Goal: Transaction & Acquisition: Purchase product/service

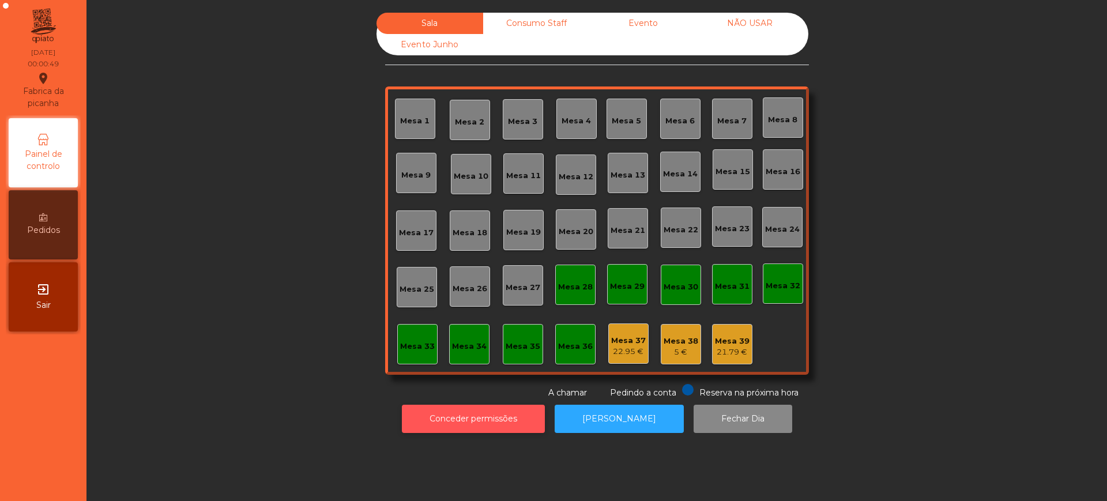
click at [438, 423] on button "Conceder permissões" at bounding box center [473, 419] width 143 height 28
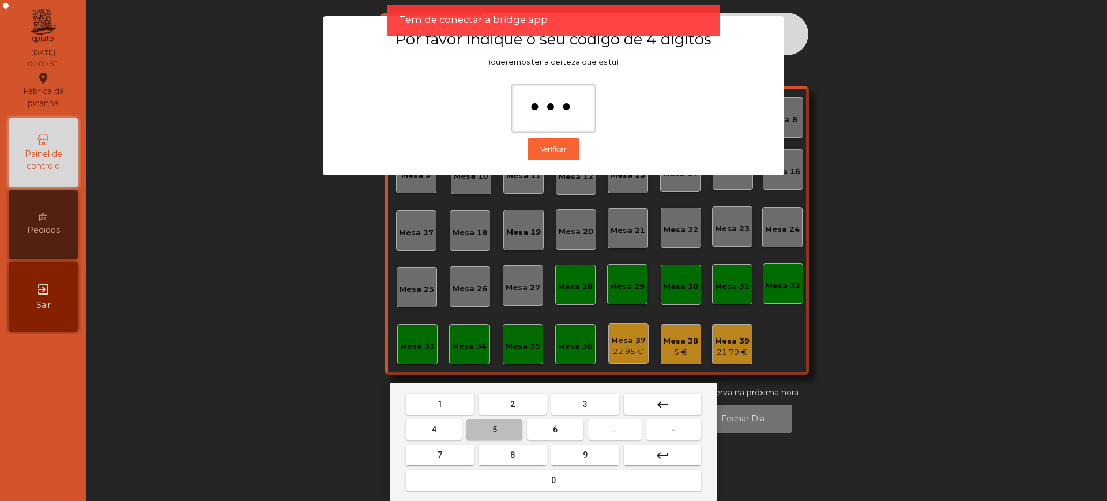
type input "****"
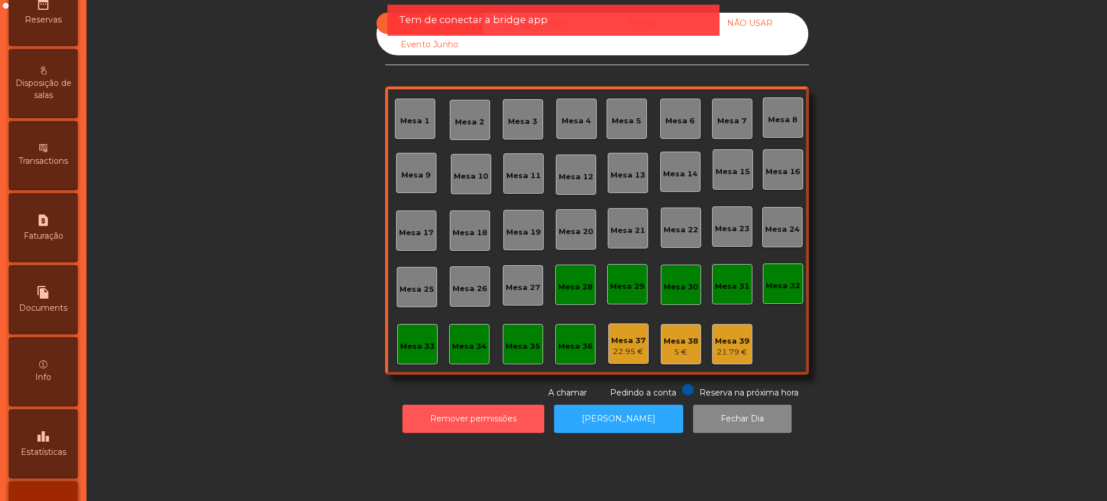
scroll to position [488, 0]
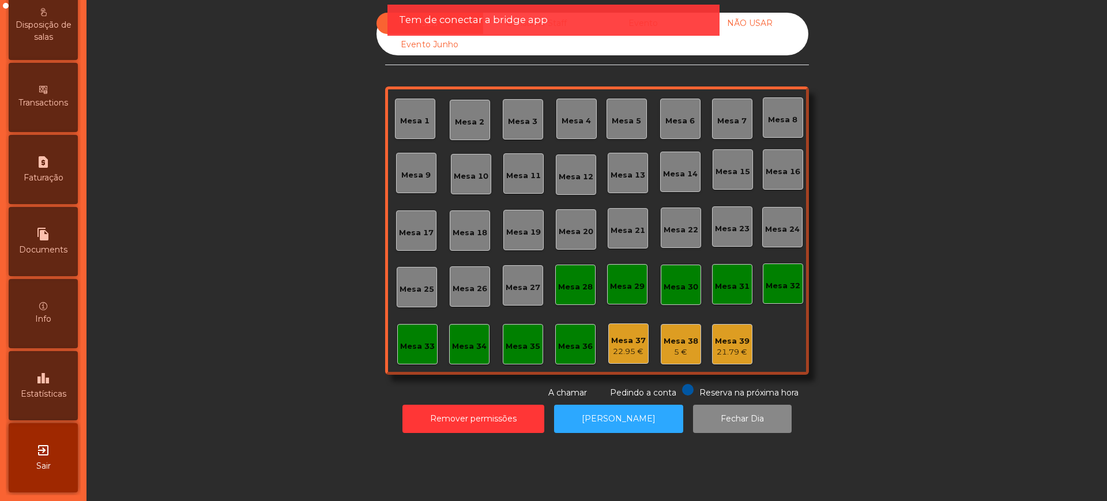
click at [48, 384] on icon "leaderboard" at bounding box center [43, 378] width 14 height 14
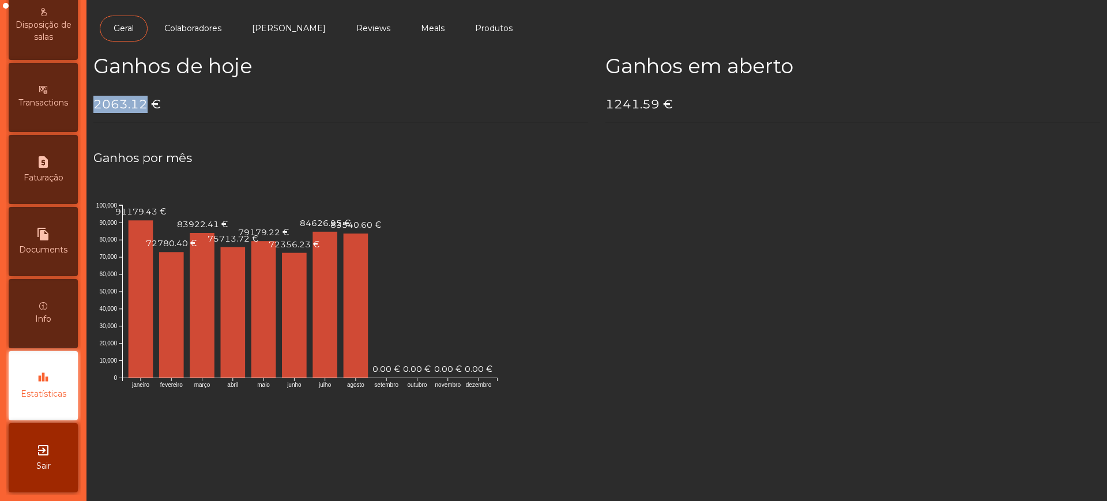
drag, startPoint x: 95, startPoint y: 105, endPoint x: 144, endPoint y: 105, distance: 49.6
click at [144, 105] on h4 "2063.12 €" at bounding box center [340, 104] width 495 height 17
copy h4 "2063.12"
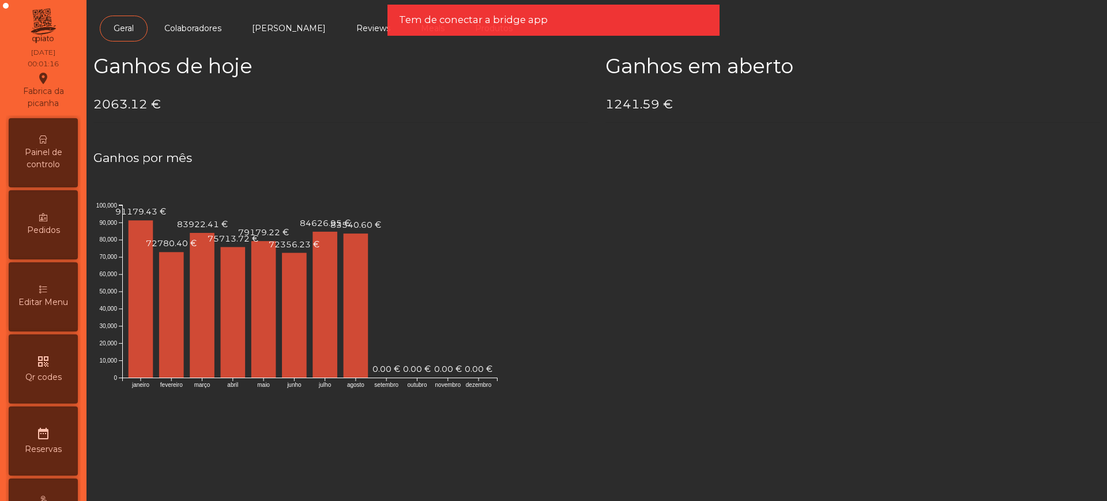
click at [66, 146] on span "Painel de controlo" at bounding box center [43, 158] width 63 height 24
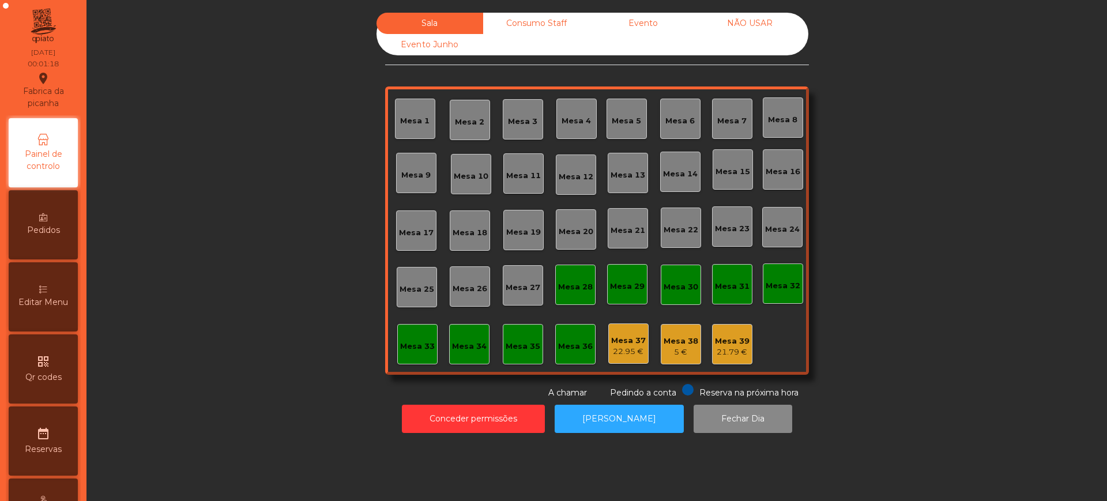
click at [641, 22] on div "Evento" at bounding box center [643, 23] width 107 height 21
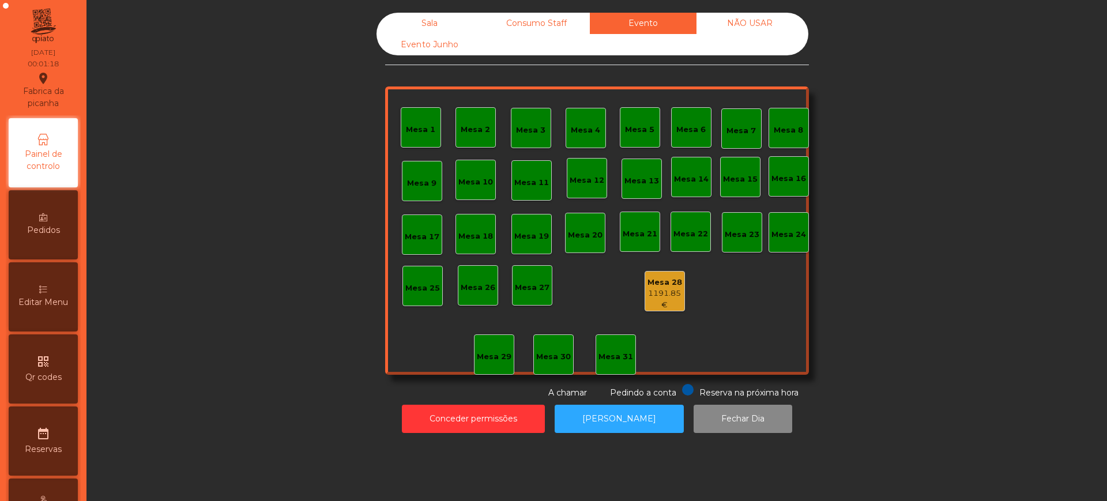
click at [659, 295] on div "1191.85 €" at bounding box center [664, 299] width 39 height 22
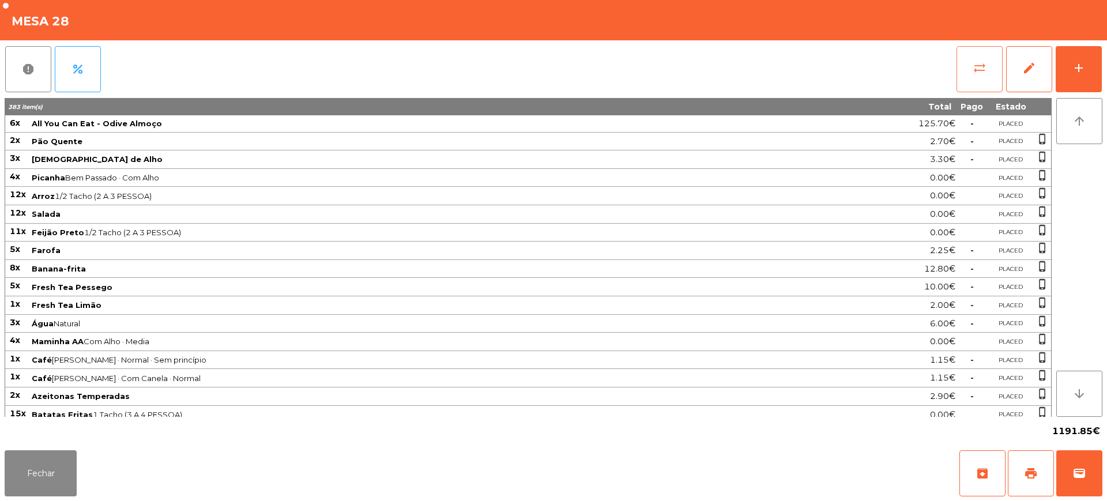
click at [987, 71] on button "sync_alt" at bounding box center [979, 69] width 46 height 46
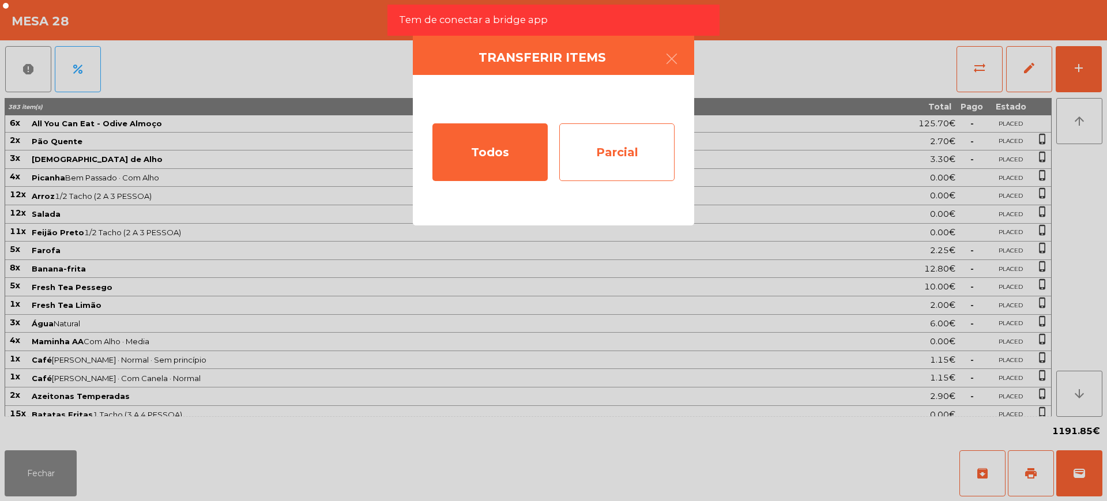
click at [613, 152] on div "Parcial" at bounding box center [616, 152] width 115 height 58
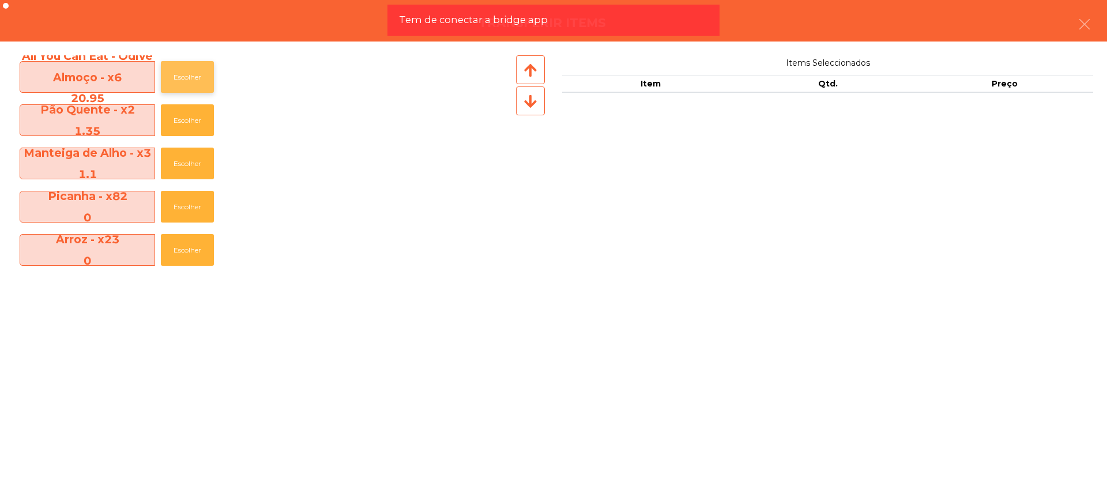
click at [196, 75] on button "Escolher" at bounding box center [187, 77] width 53 height 32
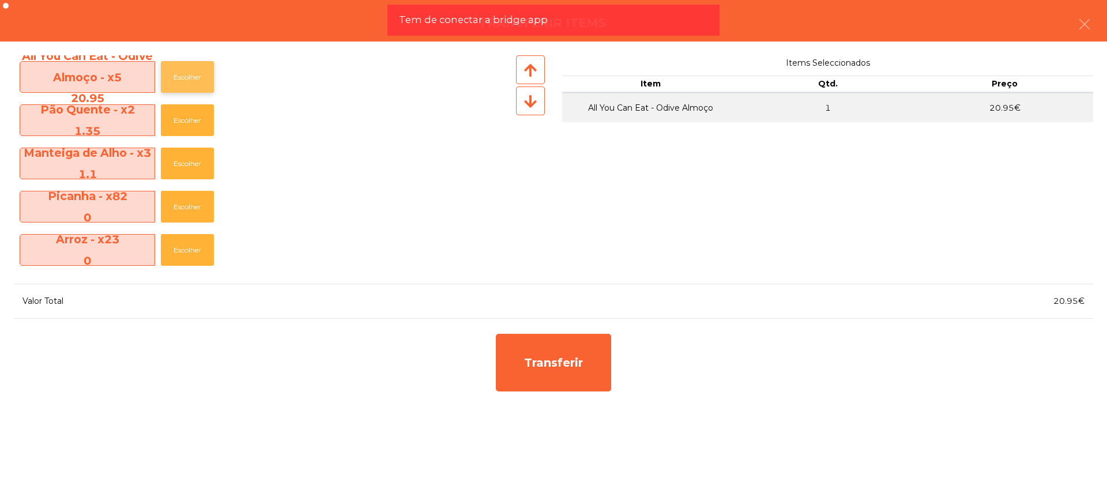
click at [196, 75] on button "Escolher" at bounding box center [187, 77] width 53 height 32
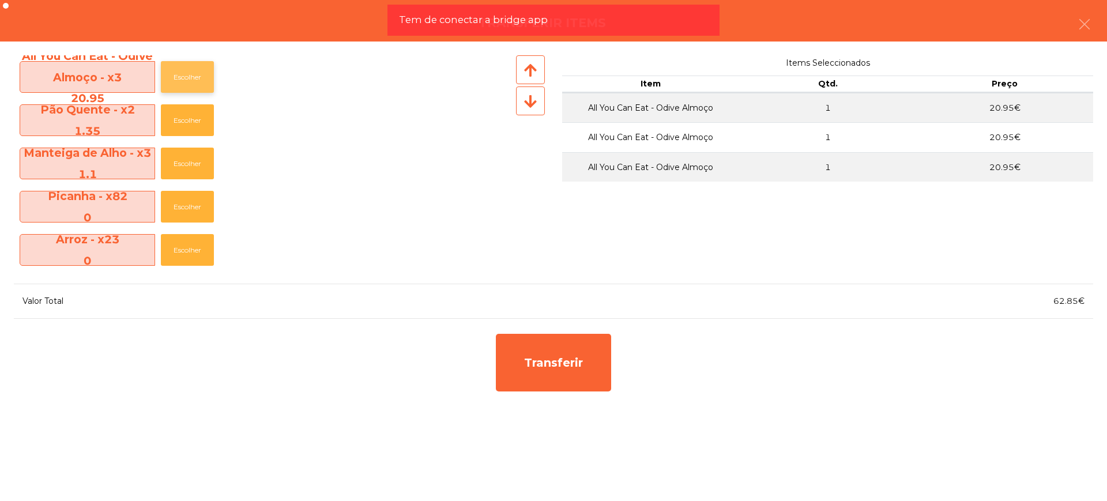
click at [196, 75] on button "Escolher" at bounding box center [187, 77] width 53 height 32
click at [194, 75] on button "Escolher" at bounding box center [187, 77] width 53 height 32
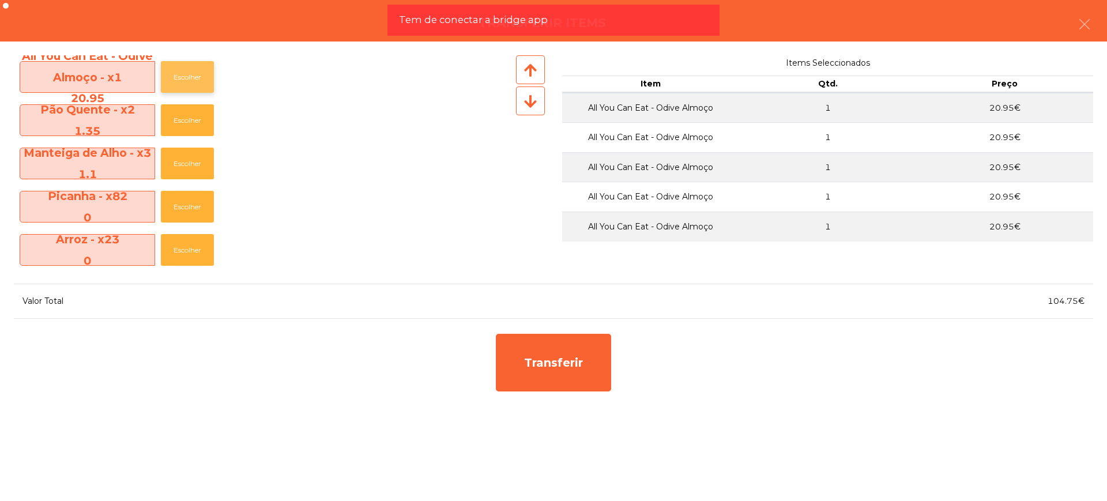
click at [194, 75] on button "Escolher" at bounding box center [187, 77] width 53 height 32
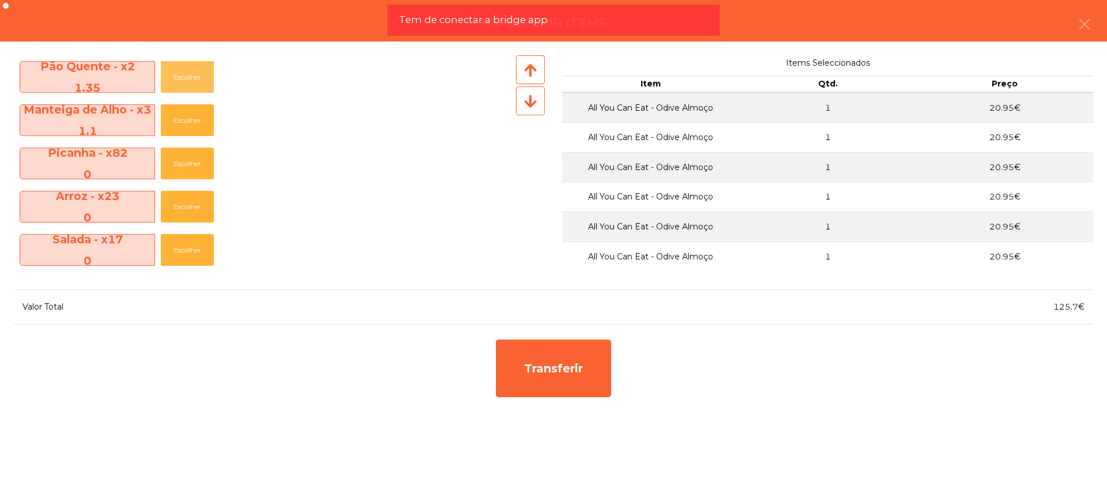
click at [194, 75] on button "Escolher" at bounding box center [187, 77] width 53 height 32
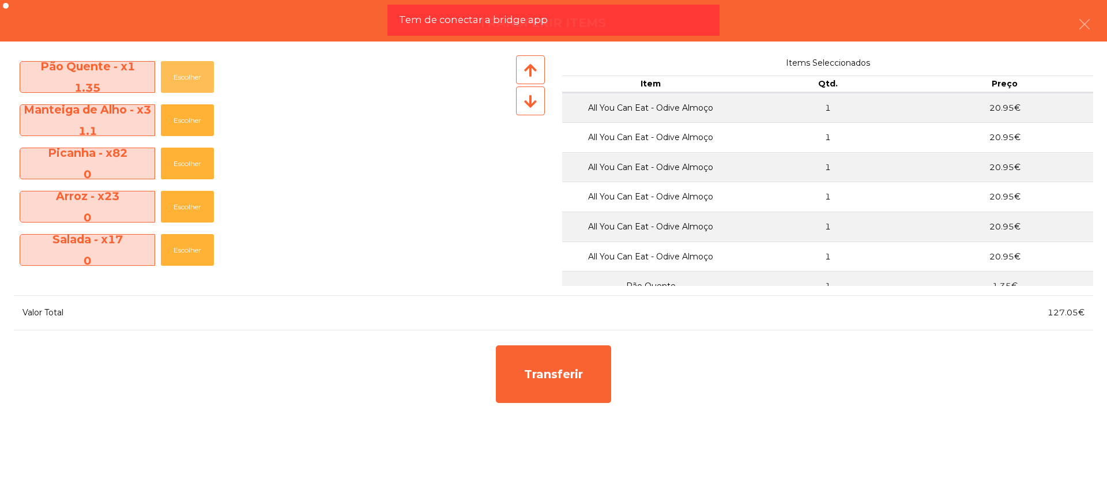
click at [194, 75] on button "Escolher" at bounding box center [187, 77] width 53 height 32
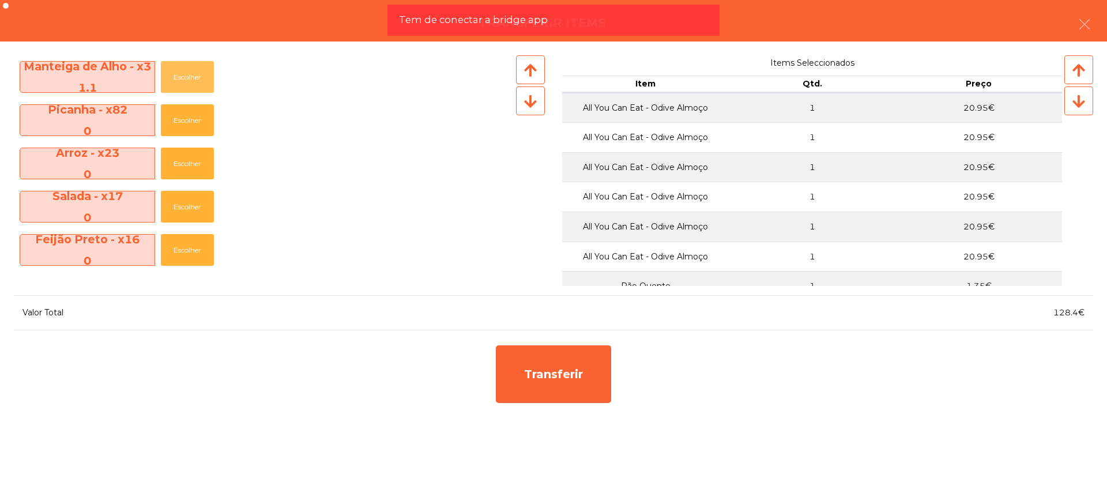
click at [194, 75] on button "Escolher" at bounding box center [187, 77] width 53 height 32
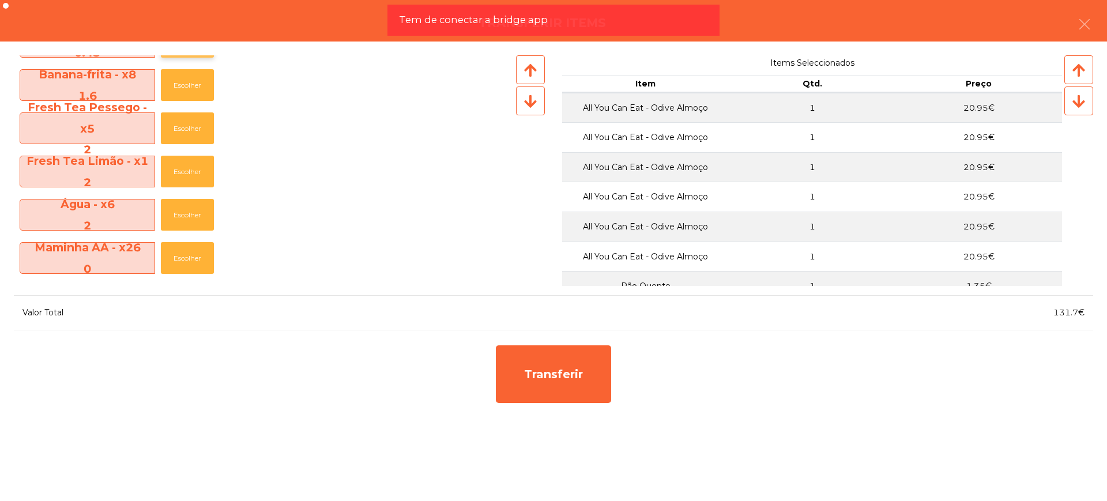
scroll to position [216, 0]
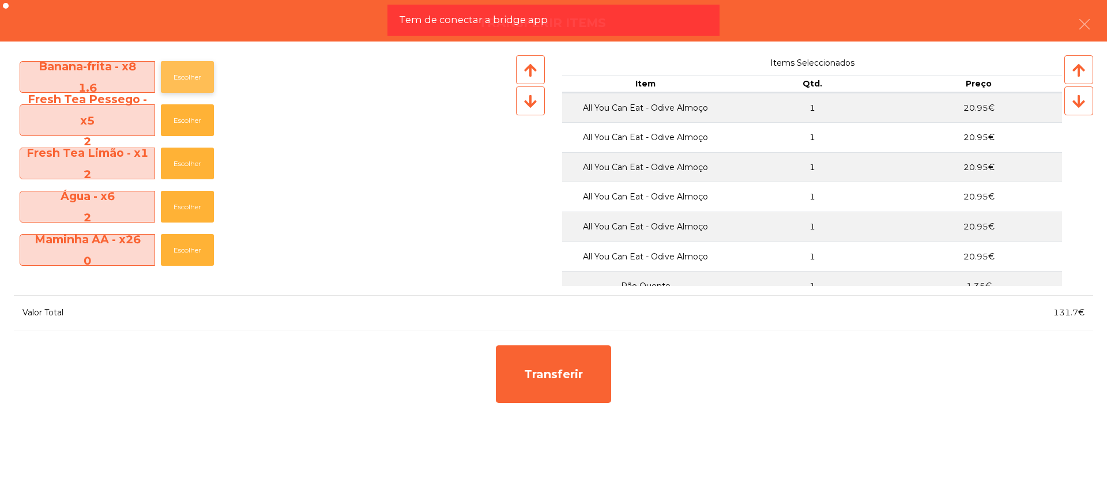
click at [182, 74] on button "Escolher" at bounding box center [187, 77] width 53 height 32
click at [183, 74] on button "Escolher" at bounding box center [187, 77] width 53 height 32
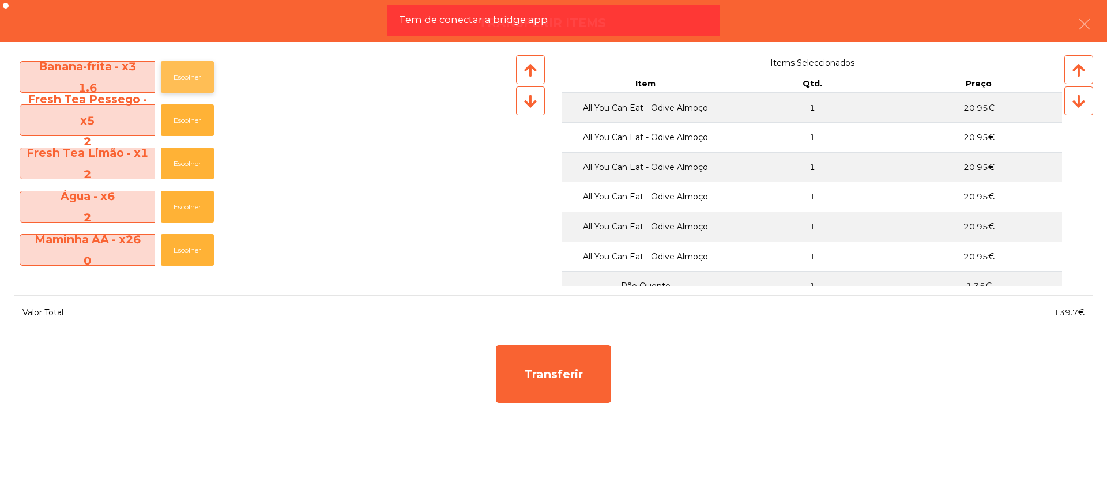
click at [183, 74] on button "Escolher" at bounding box center [187, 77] width 53 height 32
click at [191, 111] on button "Escolher" at bounding box center [187, 120] width 53 height 32
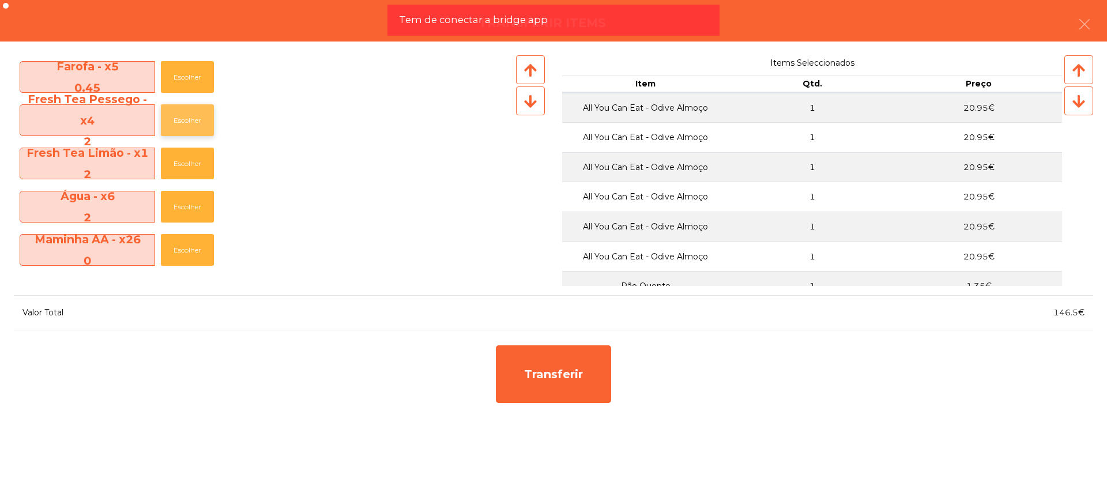
click at [191, 111] on button "Escolher" at bounding box center [187, 120] width 53 height 32
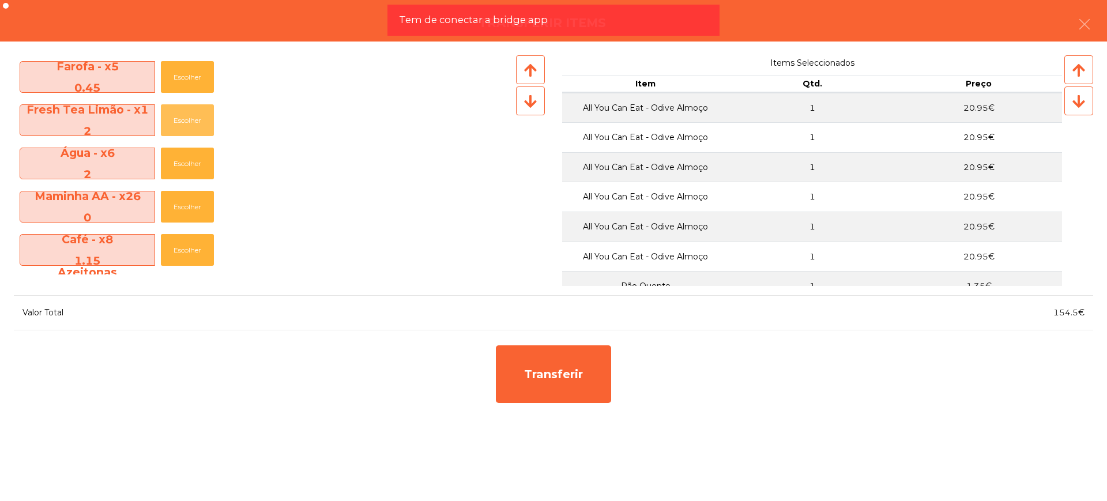
click at [191, 111] on button "Escolher" at bounding box center [187, 120] width 53 height 32
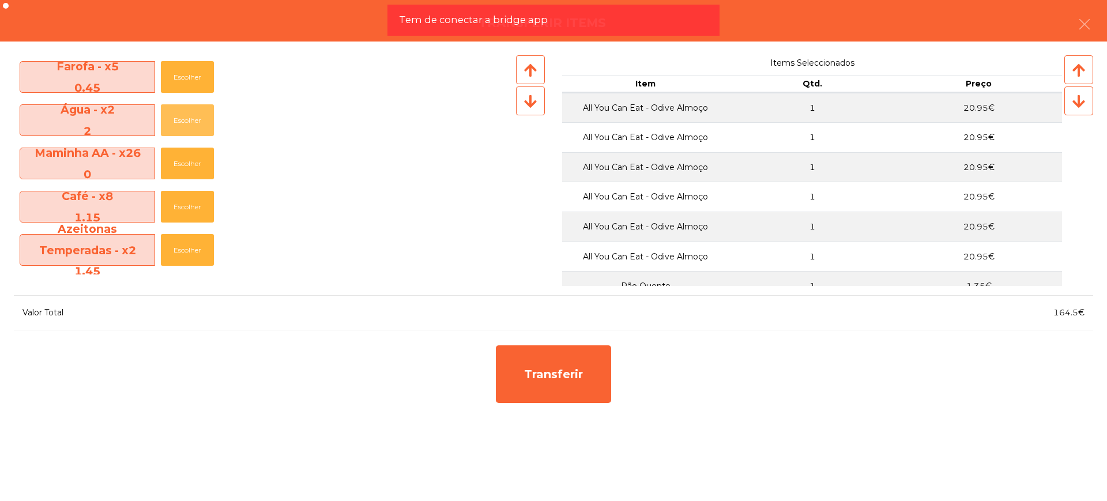
click at [191, 111] on button "Escolher" at bounding box center [187, 120] width 53 height 32
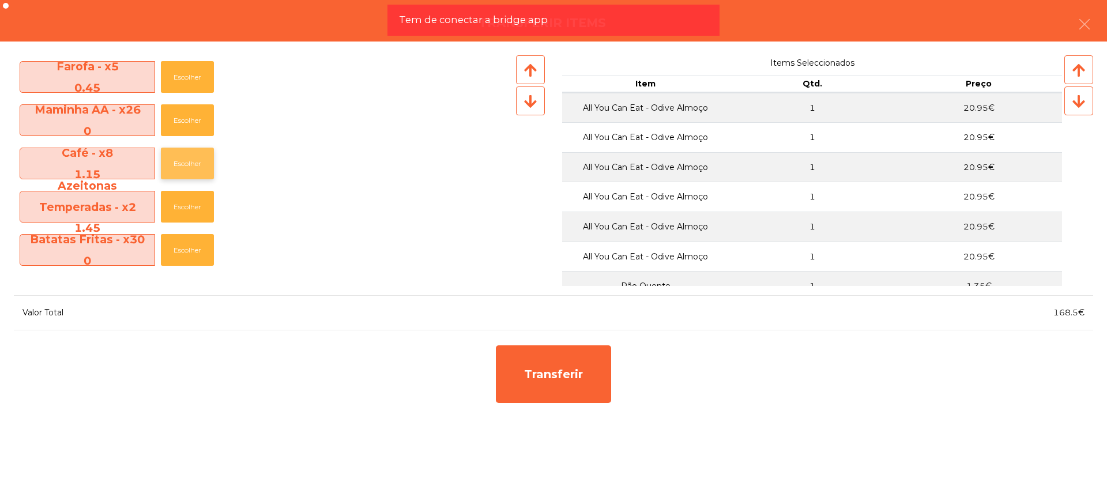
click at [184, 156] on button "Escolher" at bounding box center [187, 164] width 53 height 32
click at [186, 161] on button "Escolher" at bounding box center [187, 164] width 53 height 32
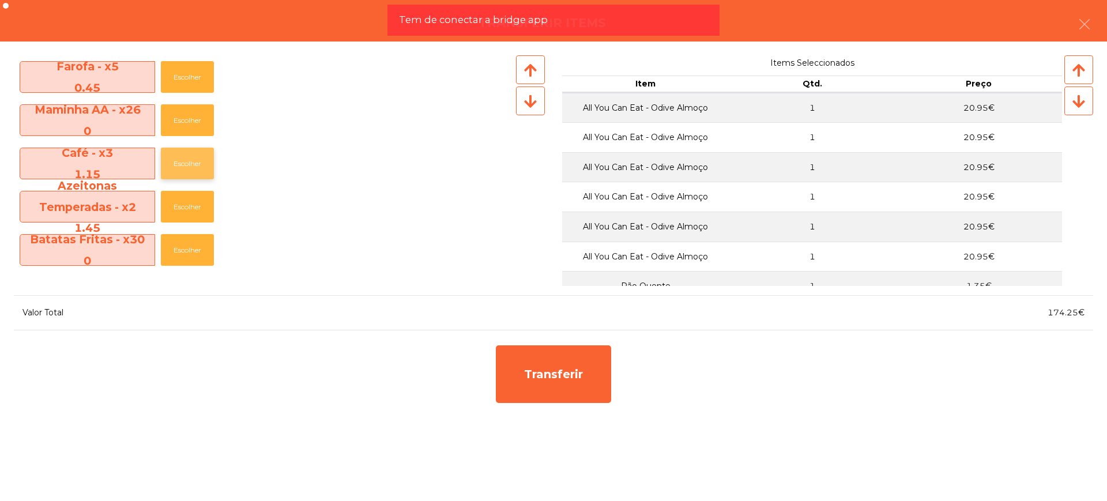
click at [186, 161] on button "Escolher" at bounding box center [187, 164] width 53 height 32
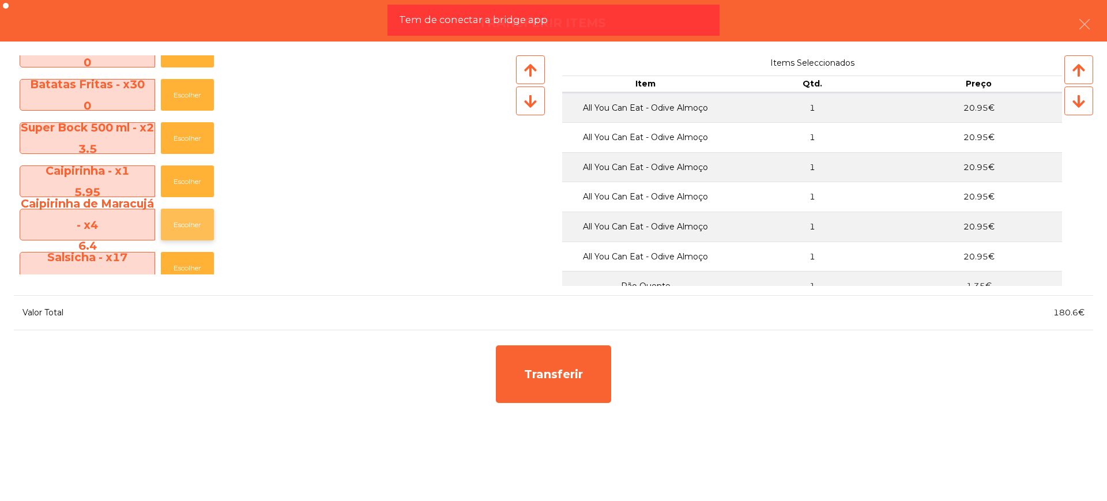
scroll to position [317, 0]
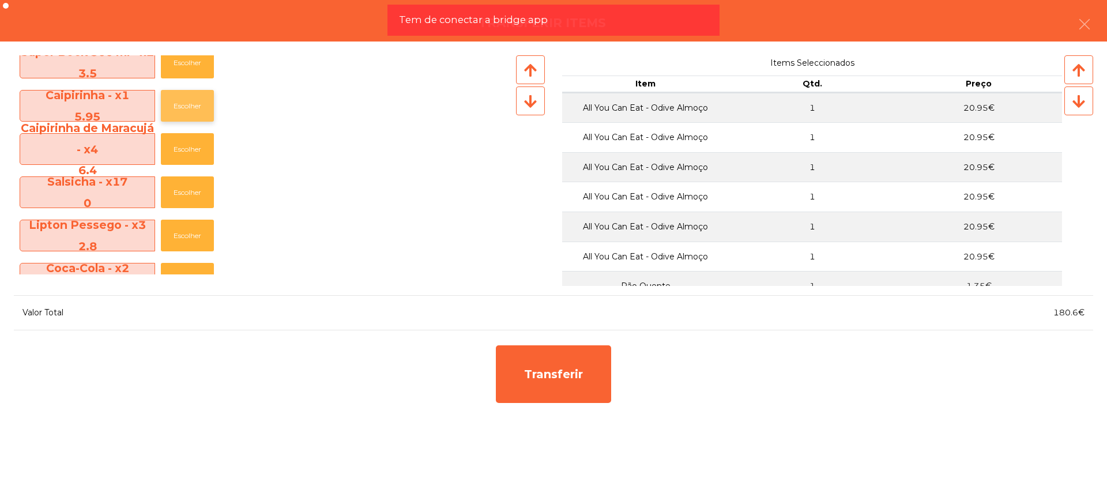
click at [193, 102] on button "Escolher" at bounding box center [187, 106] width 53 height 32
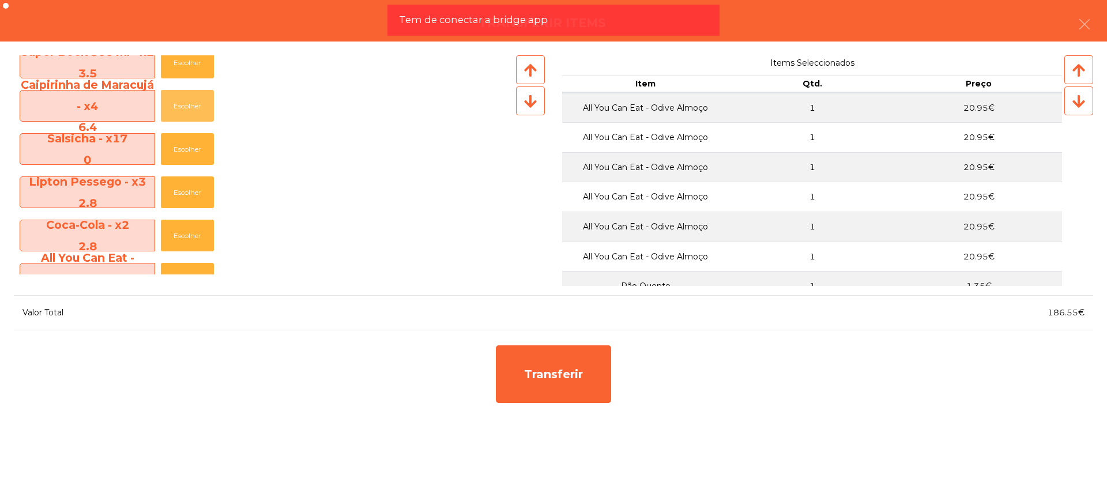
click at [193, 102] on button "Escolher" at bounding box center [187, 106] width 53 height 32
click at [192, 102] on button "Escolher" at bounding box center [187, 106] width 53 height 32
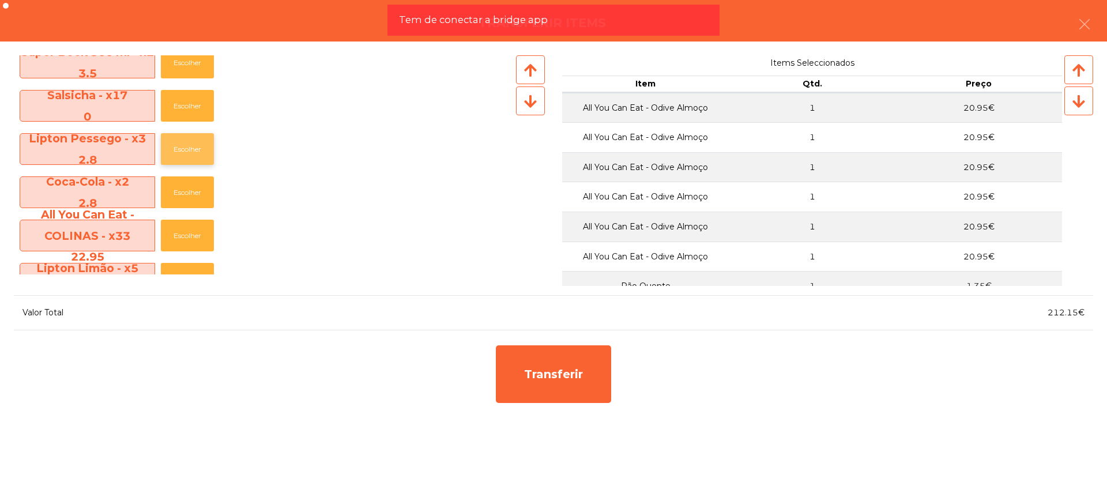
click at [189, 148] on button "Escolher" at bounding box center [187, 149] width 53 height 32
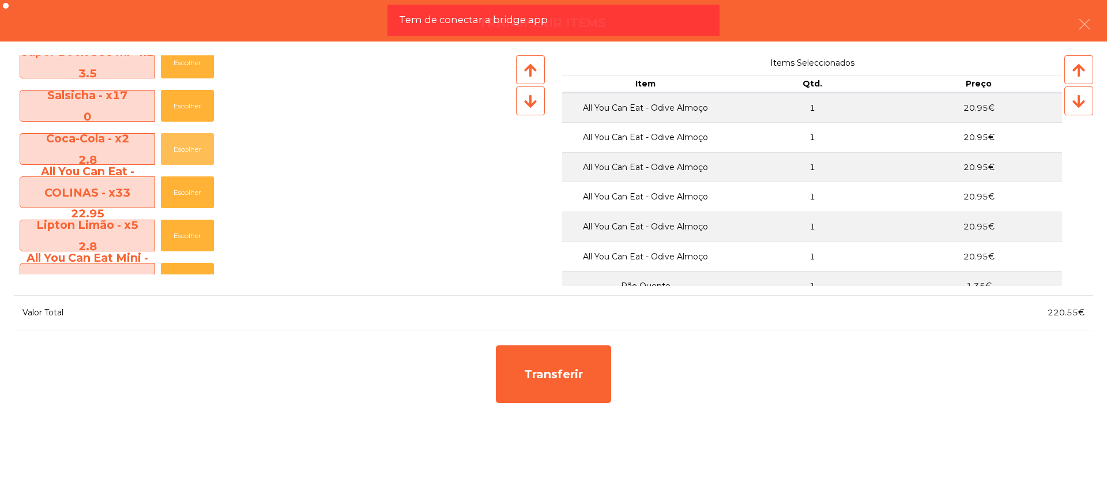
click at [189, 148] on button "Escolher" at bounding box center [187, 149] width 53 height 32
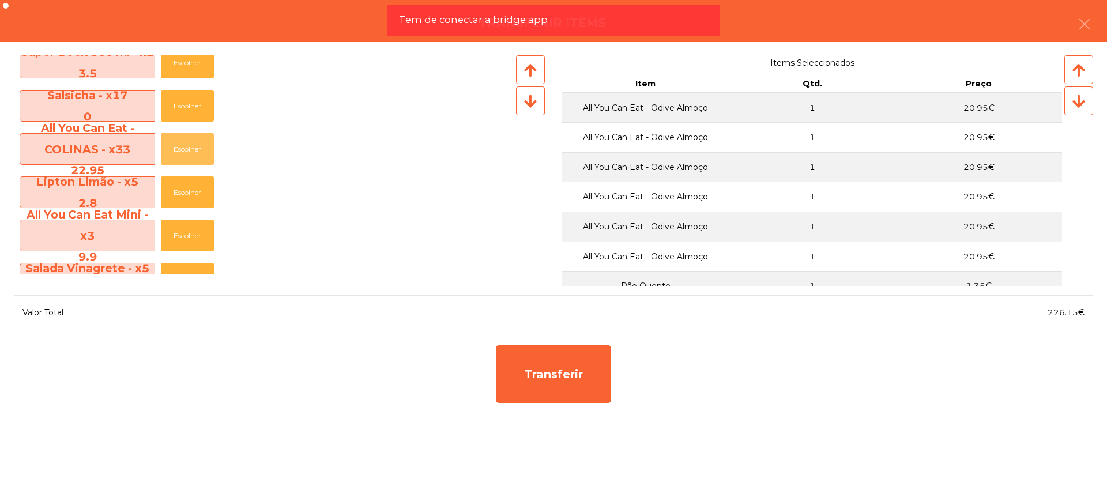
click at [189, 148] on button "Escolher" at bounding box center [187, 149] width 53 height 32
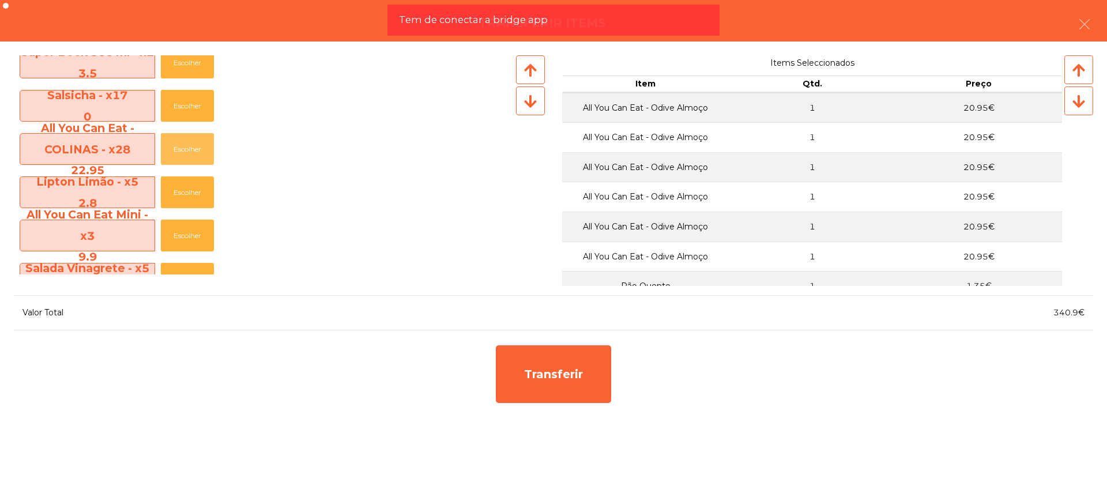
click at [189, 148] on button "Escolher" at bounding box center [187, 149] width 53 height 32
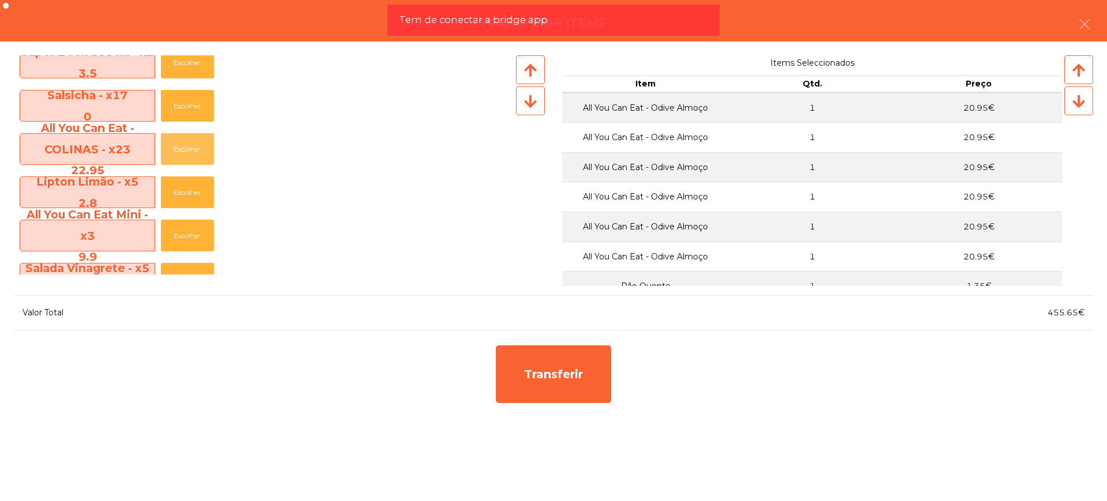
click at [189, 148] on button "Escolher" at bounding box center [187, 149] width 53 height 32
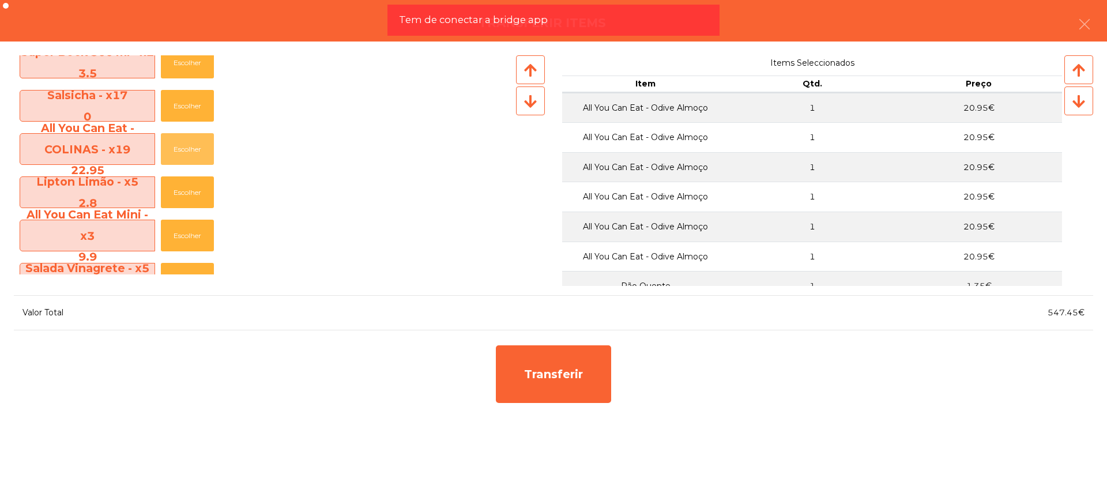
click at [189, 148] on button "Escolher" at bounding box center [187, 149] width 53 height 32
click at [186, 186] on button "Escolher" at bounding box center [187, 192] width 53 height 32
click at [187, 186] on button "Escolher" at bounding box center [187, 192] width 53 height 32
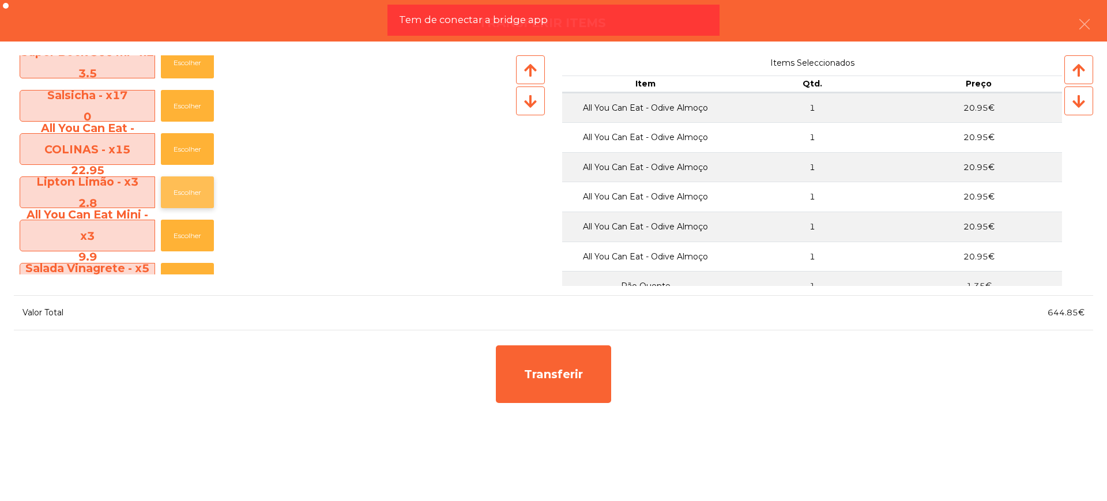
click at [187, 186] on button "Escolher" at bounding box center [187, 192] width 53 height 32
click at [188, 186] on button "Escolher" at bounding box center [187, 192] width 53 height 32
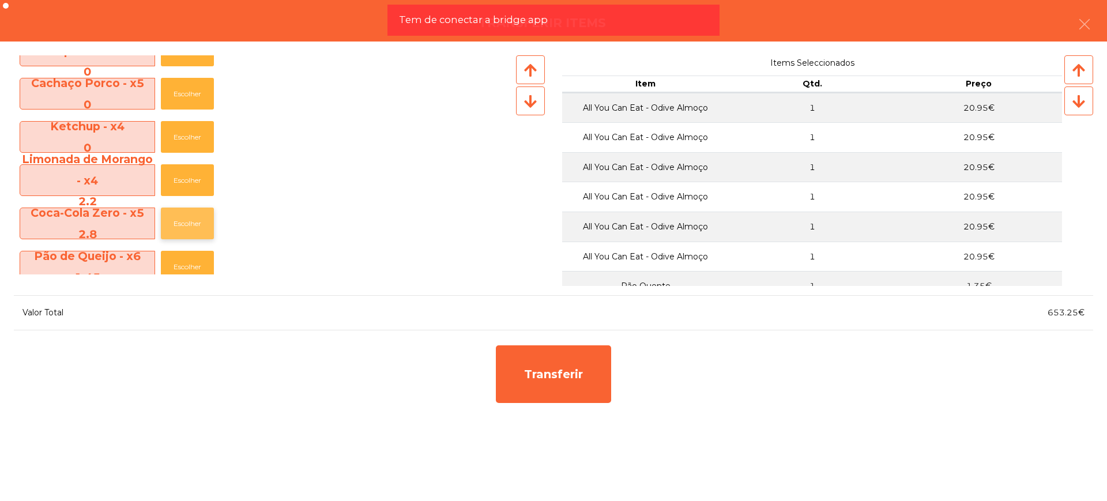
scroll to position [749, 0]
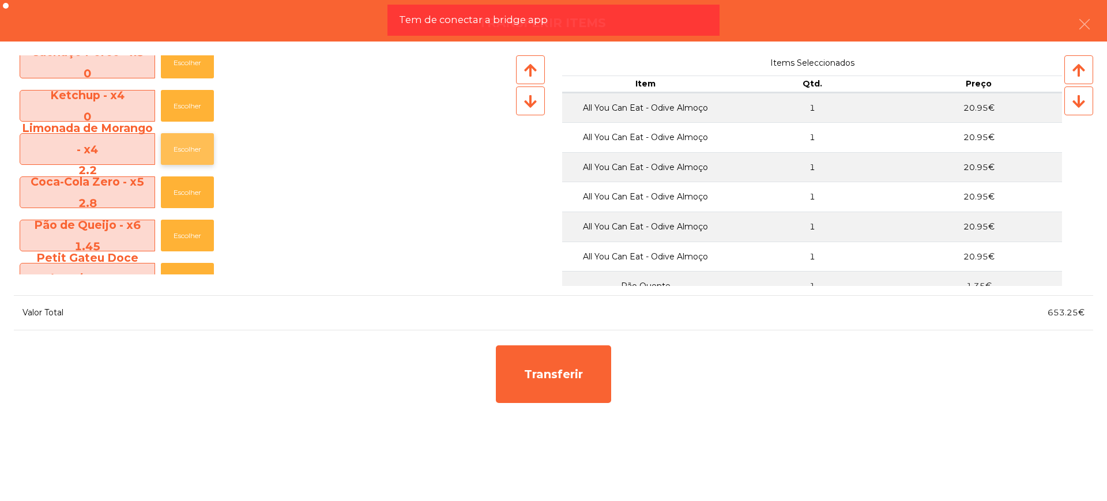
click at [184, 153] on button "Escolher" at bounding box center [187, 149] width 53 height 32
drag, startPoint x: 1047, startPoint y: 315, endPoint x: 1077, endPoint y: 318, distance: 30.7
click at [1077, 318] on div "655.45€" at bounding box center [823, 313] width 540 height 16
copy span "655.45"
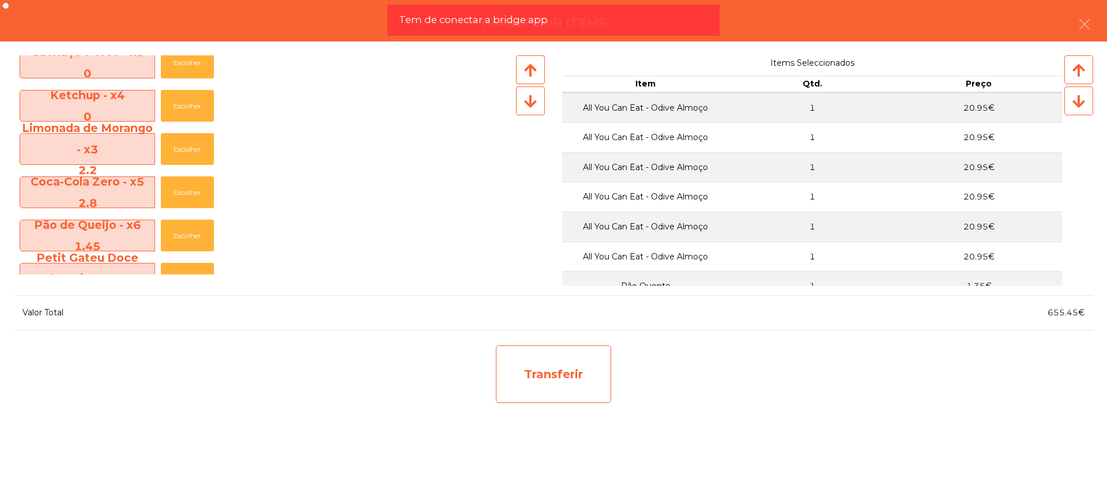
click at [572, 393] on div "Transferir" at bounding box center [553, 374] width 115 height 58
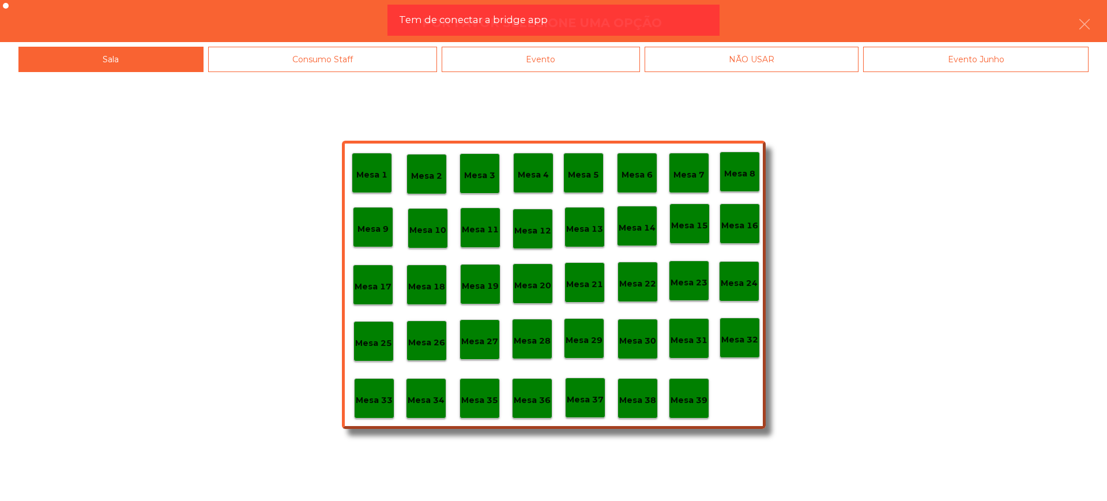
click at [574, 341] on p "Mesa 29" at bounding box center [583, 340] width 37 height 13
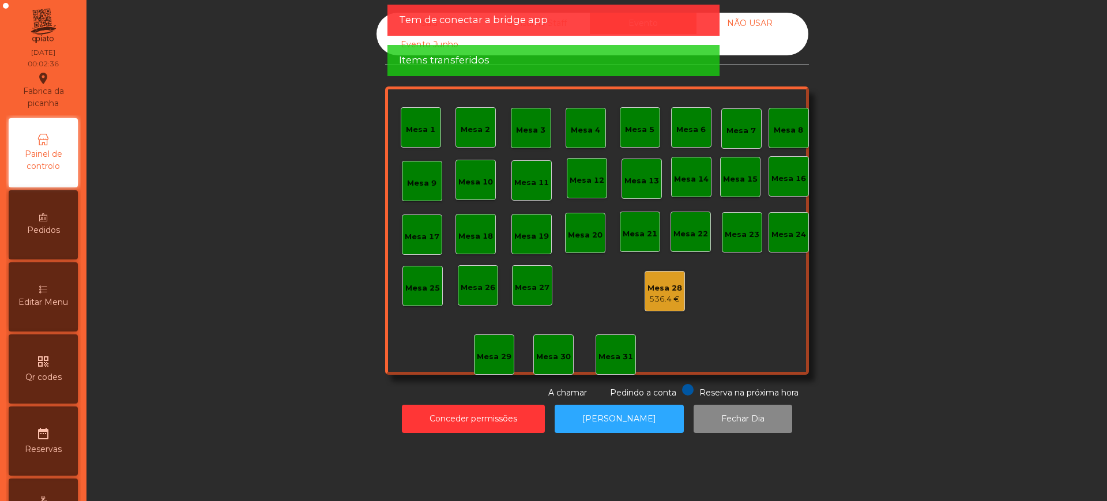
click at [655, 291] on div "Mesa 28" at bounding box center [664, 288] width 35 height 12
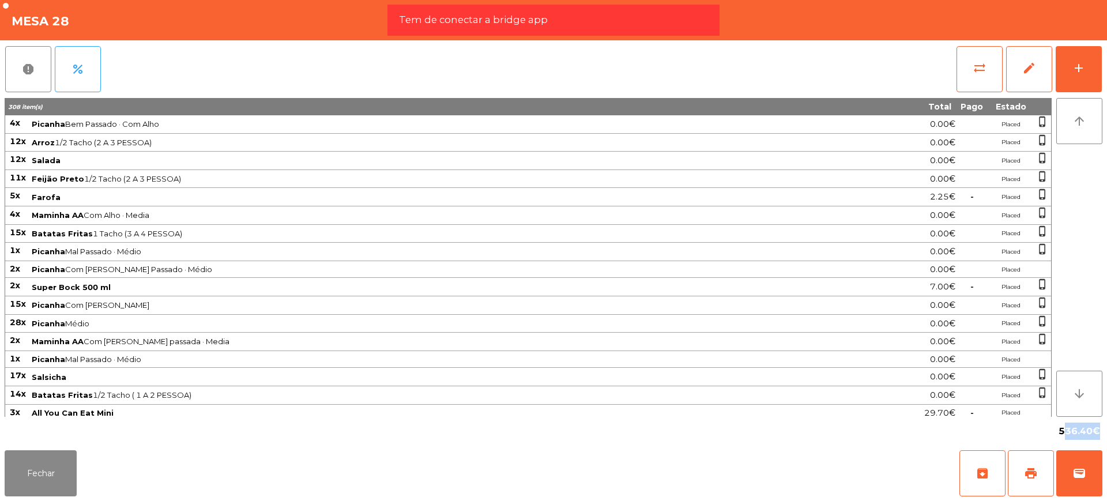
drag, startPoint x: 1062, startPoint y: 432, endPoint x: 1094, endPoint y: 435, distance: 31.8
click at [1094, 435] on span "536.40€" at bounding box center [1079, 431] width 42 height 17
copy span "536.40"
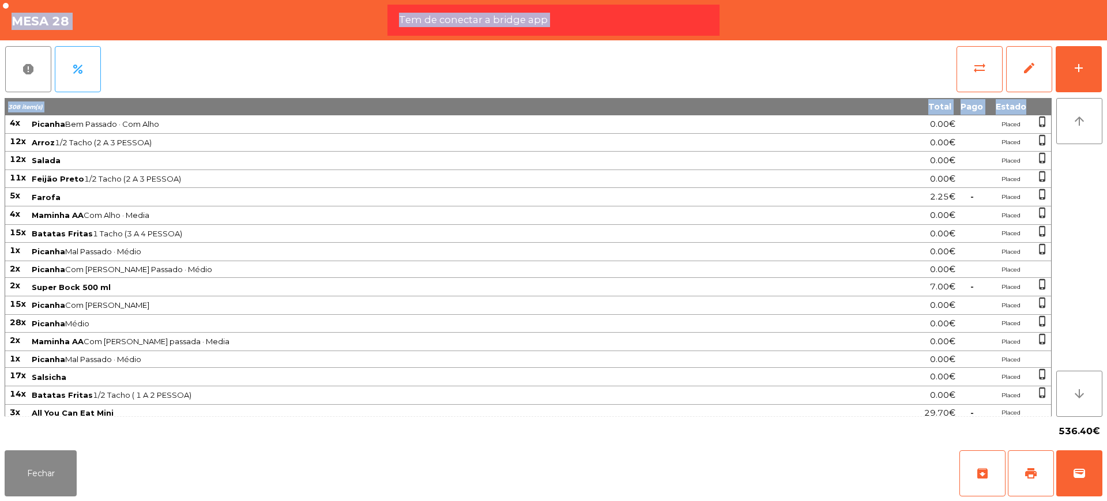
scroll to position [824, 0]
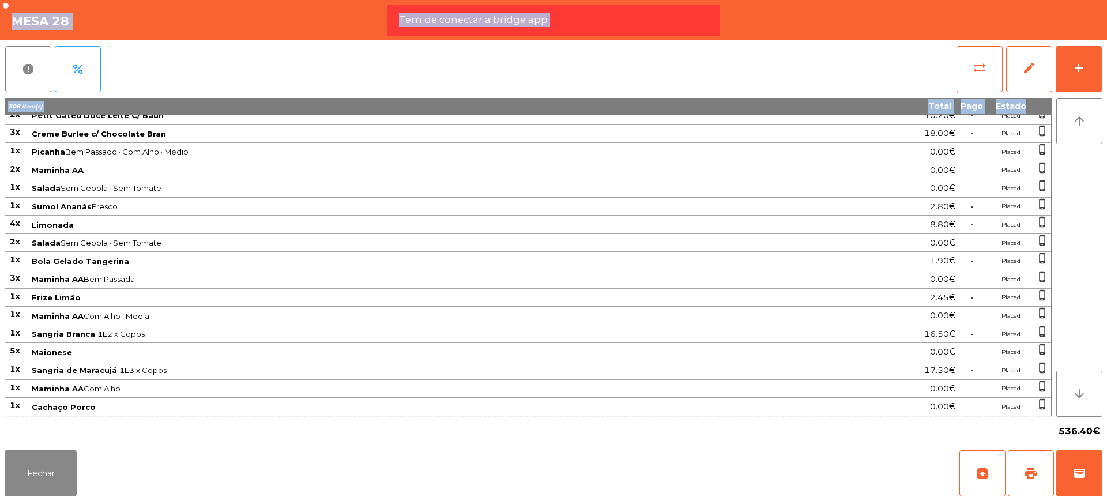
drag, startPoint x: 10, startPoint y: 126, endPoint x: 1050, endPoint y: 403, distance: 1076.1
copy tbody "4l Ipsumdo Sit Ametcon · Adi Elit 7.50€ Seddoe tempo_incidi 01u Labor 8/8 Etdol…"
click at [1032, 70] on span "edit" at bounding box center [1029, 68] width 14 height 14
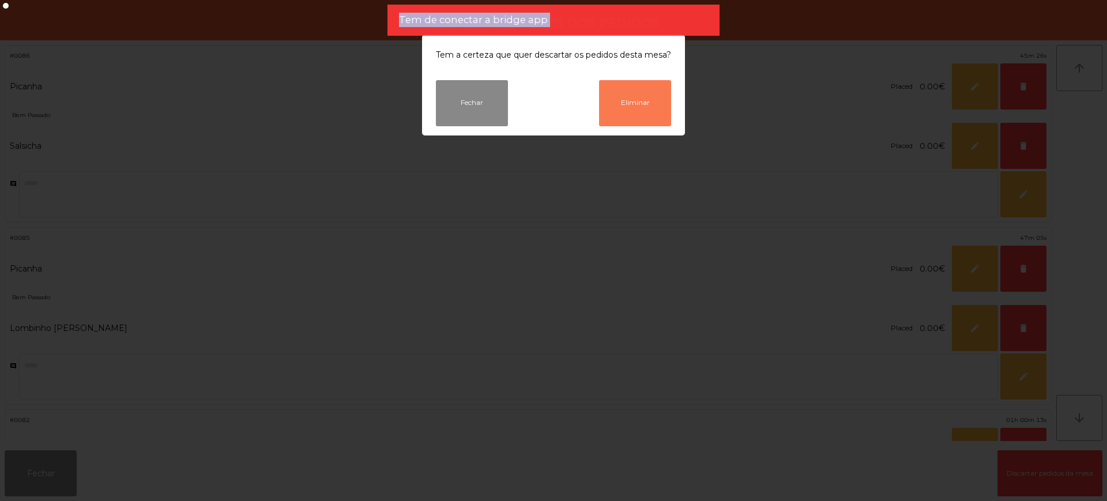
click at [642, 120] on button "Eliminar" at bounding box center [635, 103] width 72 height 46
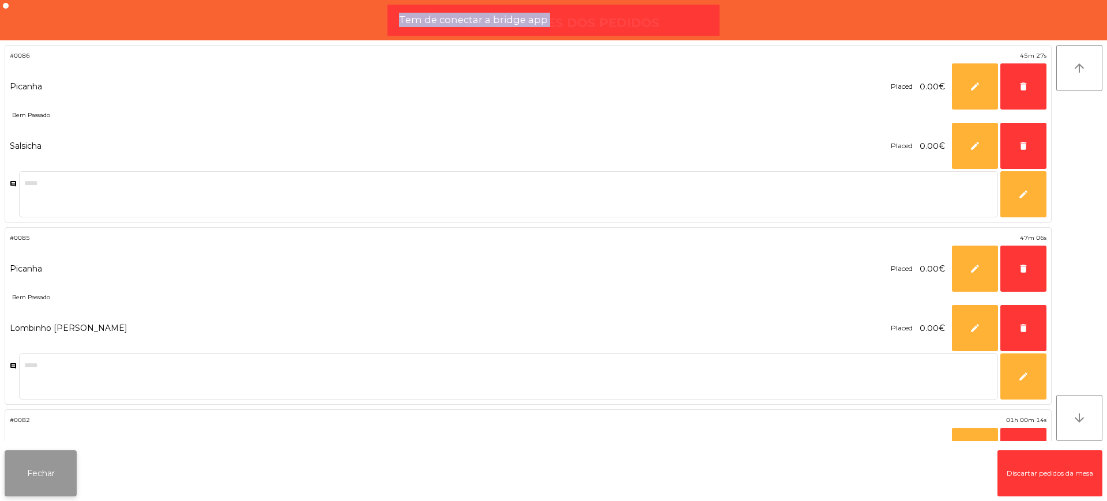
click at [46, 457] on button "Fechar" at bounding box center [41, 473] width 72 height 46
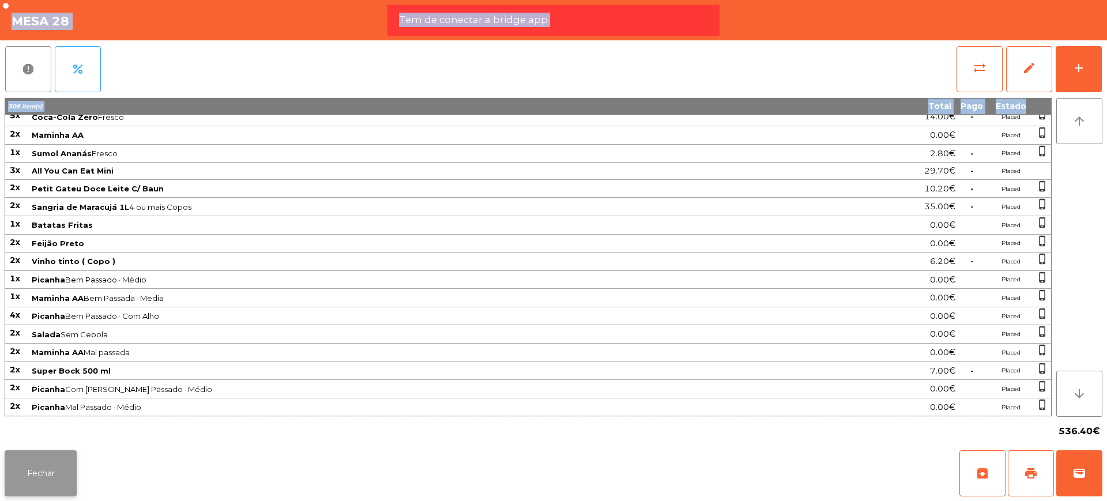
click at [45, 474] on button "Fechar" at bounding box center [41, 473] width 72 height 46
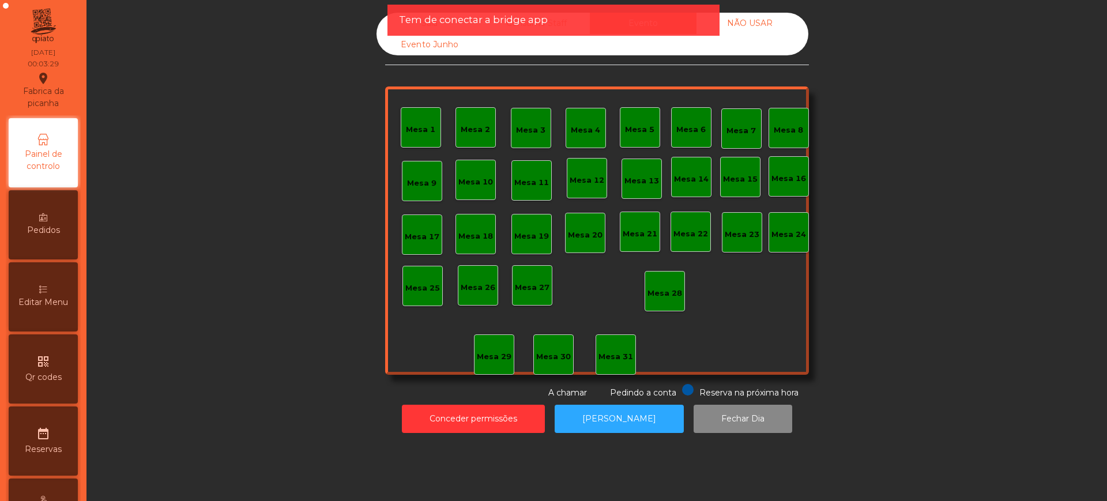
click at [383, 19] on div "Sala" at bounding box center [429, 23] width 107 height 21
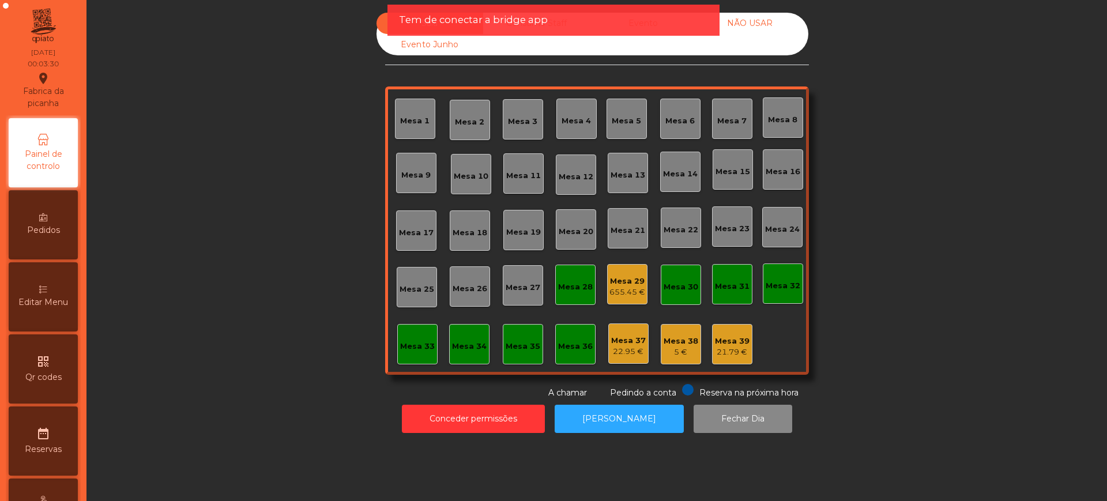
click at [628, 288] on div "655.45 €" at bounding box center [627, 292] width 36 height 12
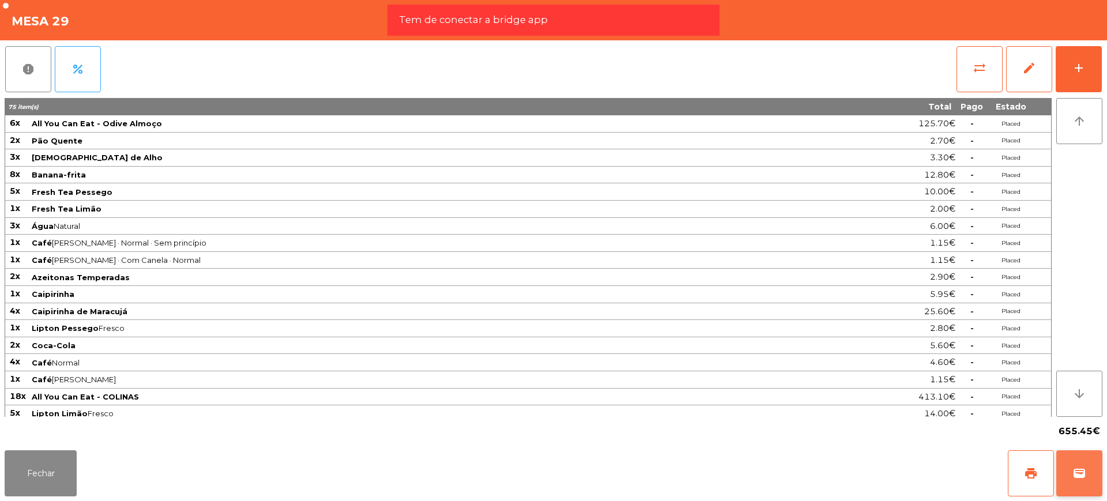
click at [1074, 465] on button "wallet" at bounding box center [1079, 473] width 46 height 46
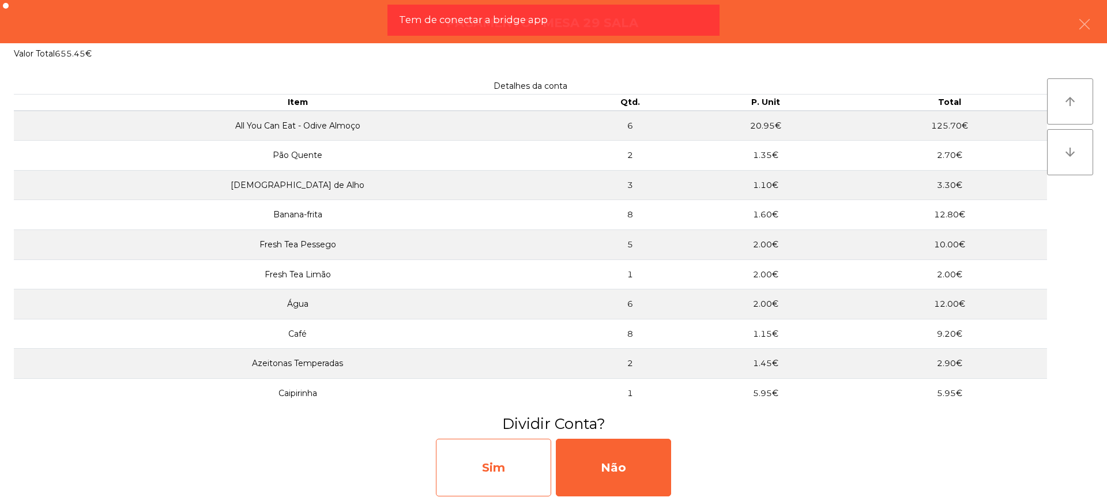
click at [522, 466] on div "Sim" at bounding box center [493, 468] width 115 height 58
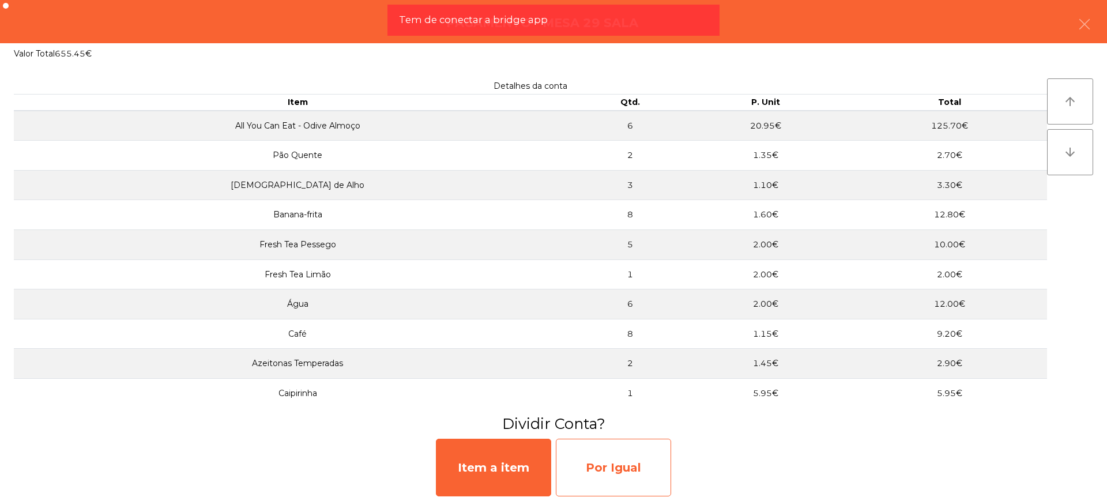
click at [614, 462] on div "Por Igual" at bounding box center [613, 468] width 115 height 58
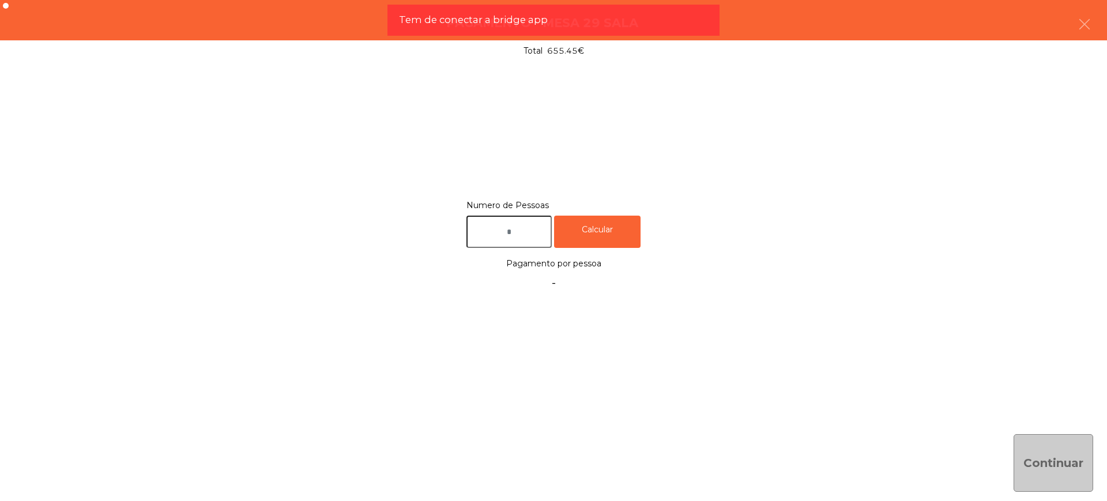
click at [506, 236] on input "text" at bounding box center [508, 232] width 85 height 33
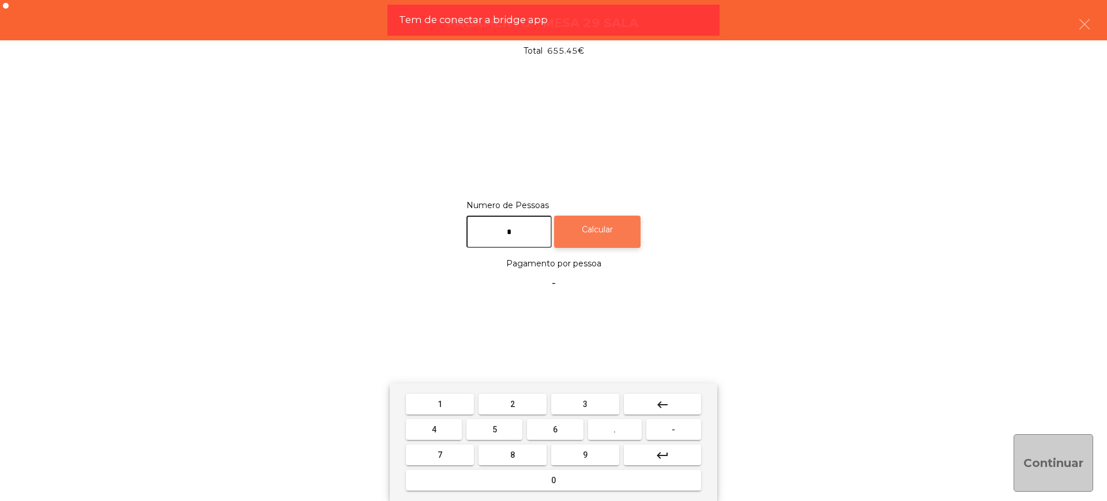
type input "*"
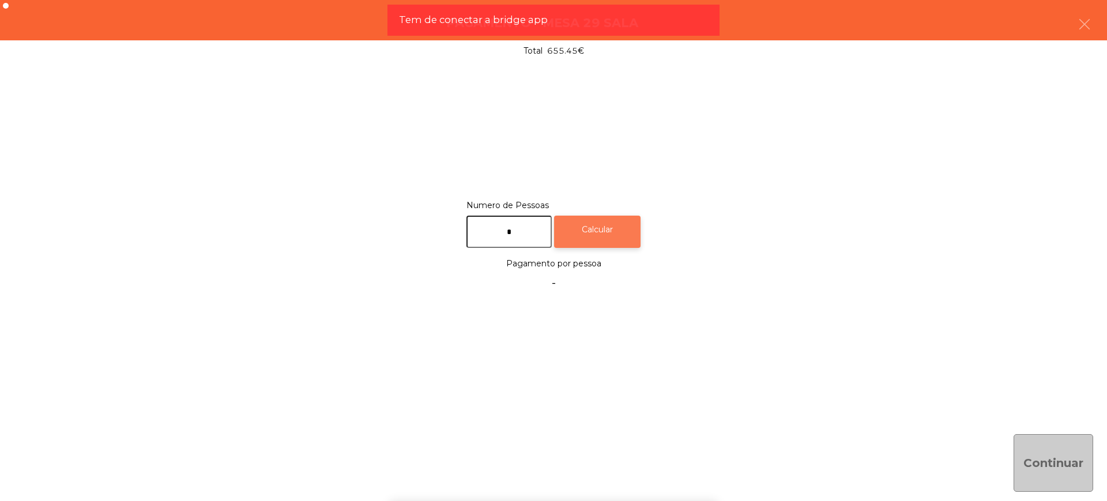
click at [597, 233] on div "Calcular" at bounding box center [597, 232] width 86 height 33
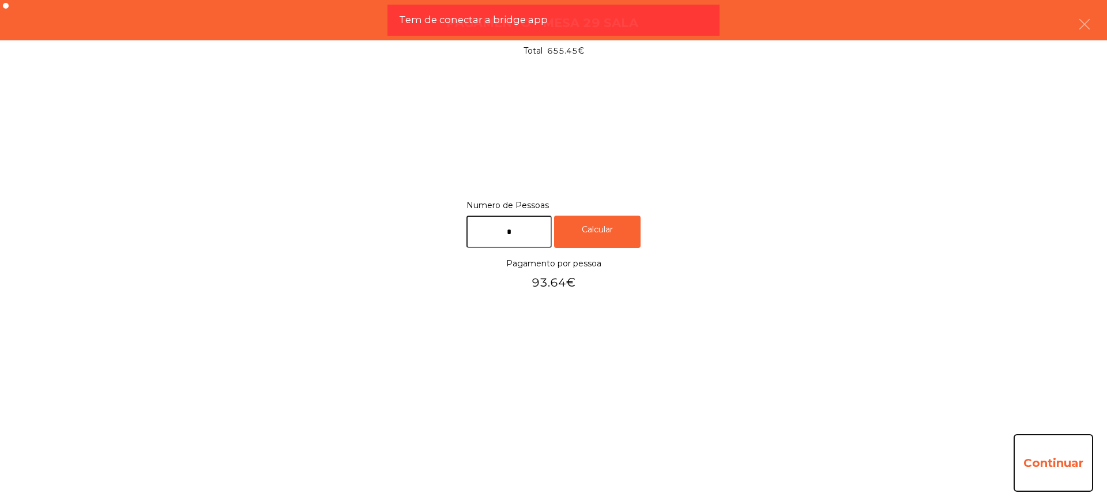
click at [1072, 479] on button "Continuar" at bounding box center [1053, 463] width 80 height 58
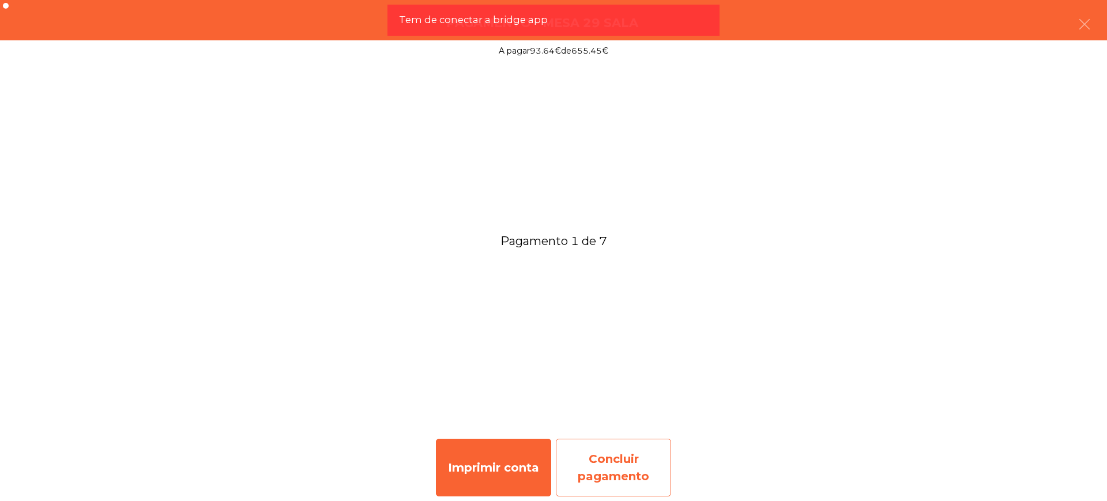
click at [653, 464] on div "Concluir pagamento" at bounding box center [613, 468] width 115 height 58
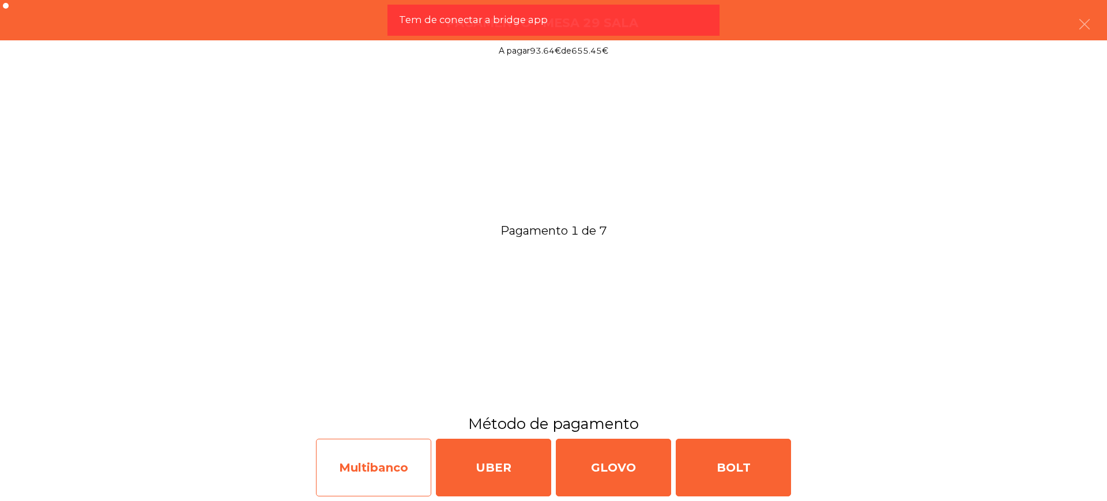
click at [390, 461] on div "Multibanco" at bounding box center [373, 468] width 115 height 58
select select "**"
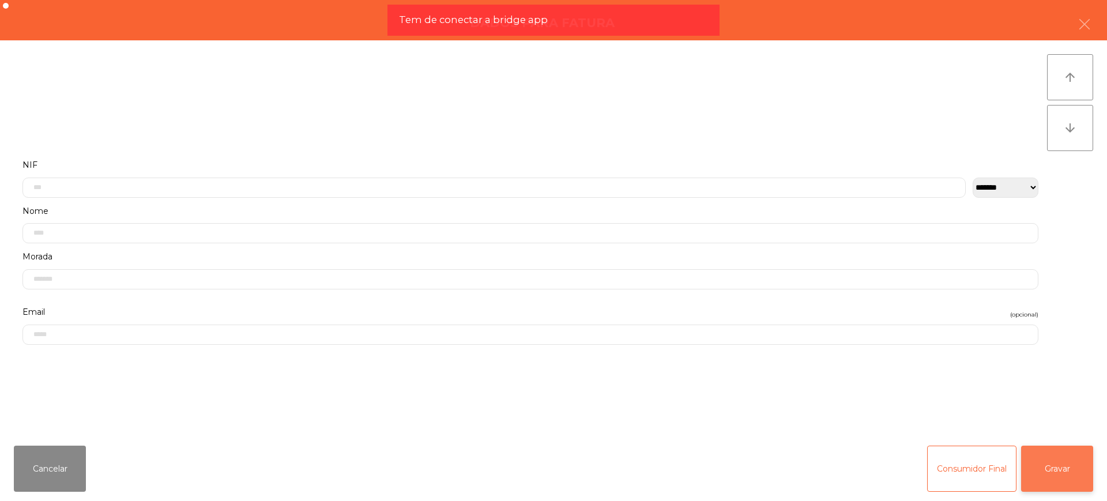
click at [1066, 467] on button "Gravar" at bounding box center [1057, 469] width 72 height 46
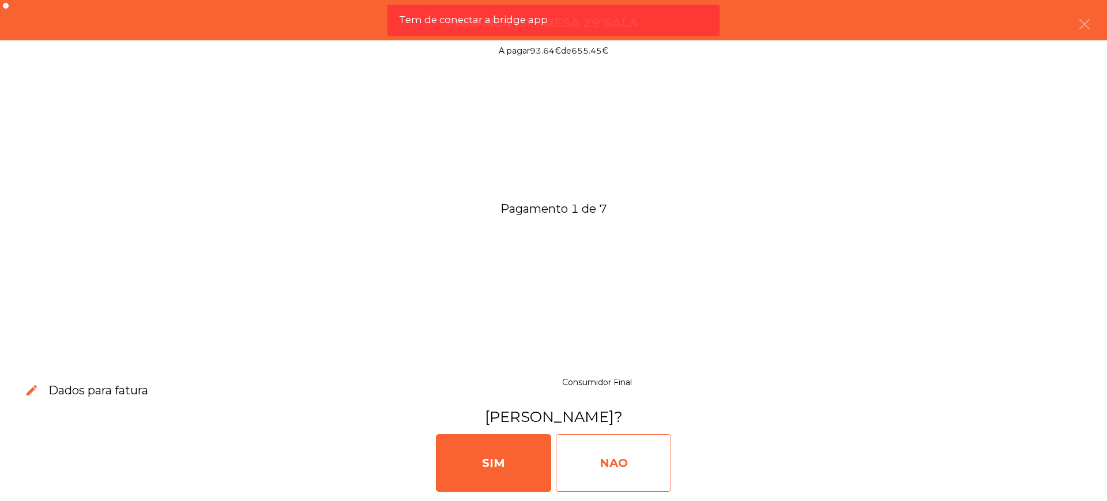
click at [617, 465] on div "NAO" at bounding box center [613, 463] width 115 height 58
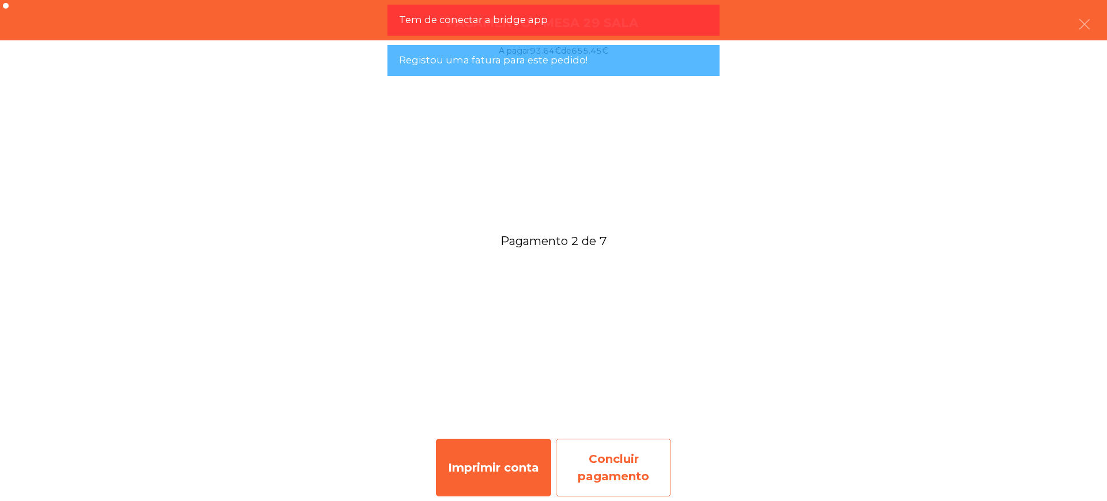
click at [602, 458] on div "Concluir pagamento" at bounding box center [613, 468] width 115 height 58
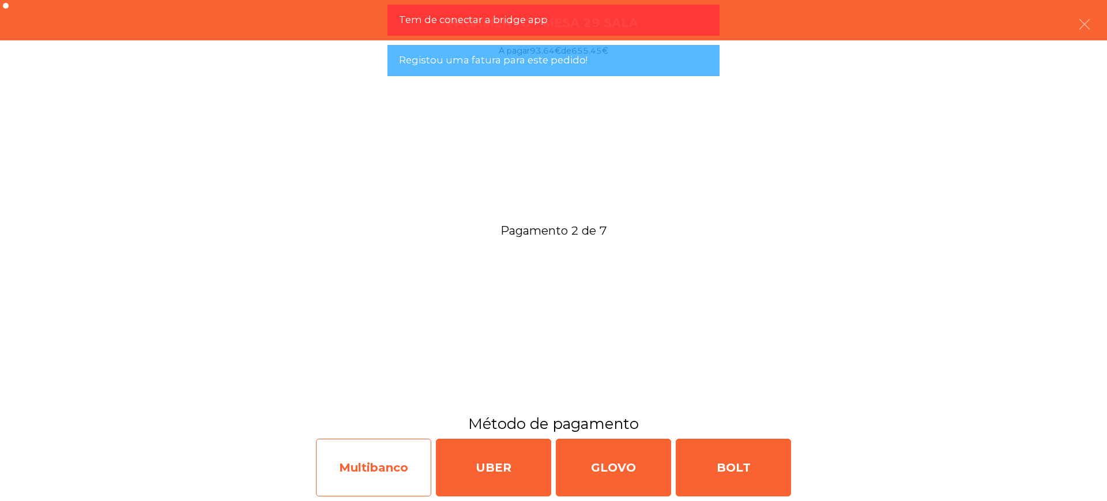
click at [379, 467] on div "Multibanco" at bounding box center [373, 468] width 115 height 58
select select "**"
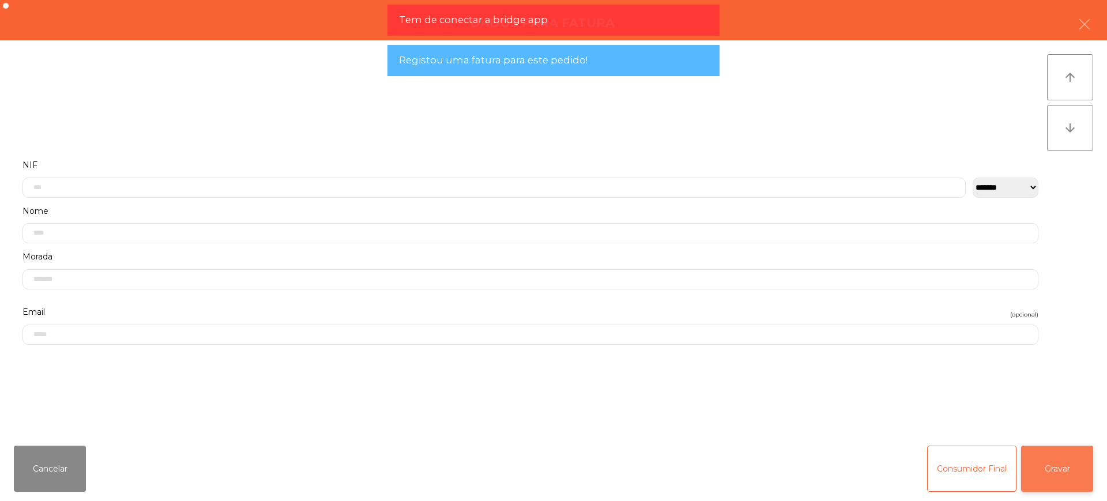
click at [1047, 468] on button "Gravar" at bounding box center [1057, 469] width 72 height 46
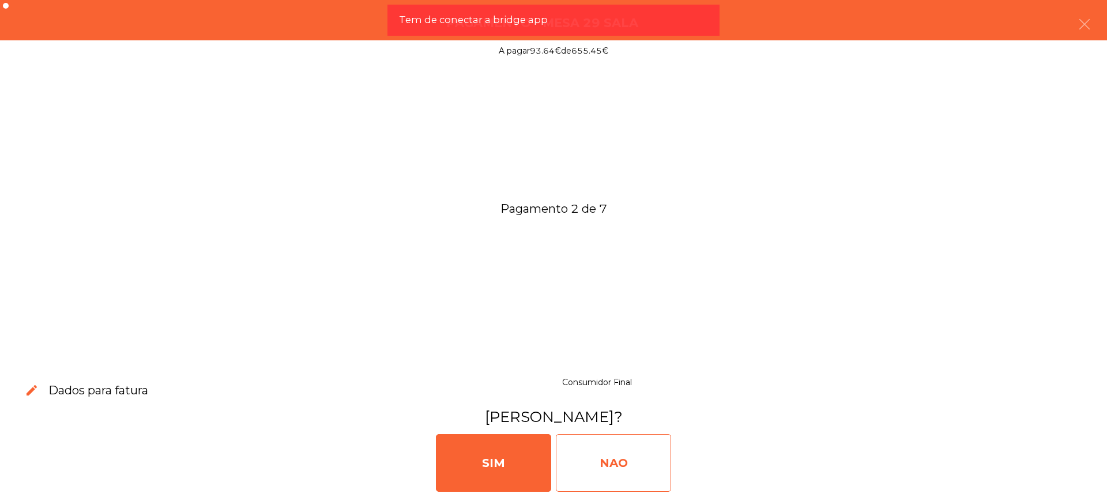
click at [652, 463] on div "NAO" at bounding box center [613, 463] width 115 height 58
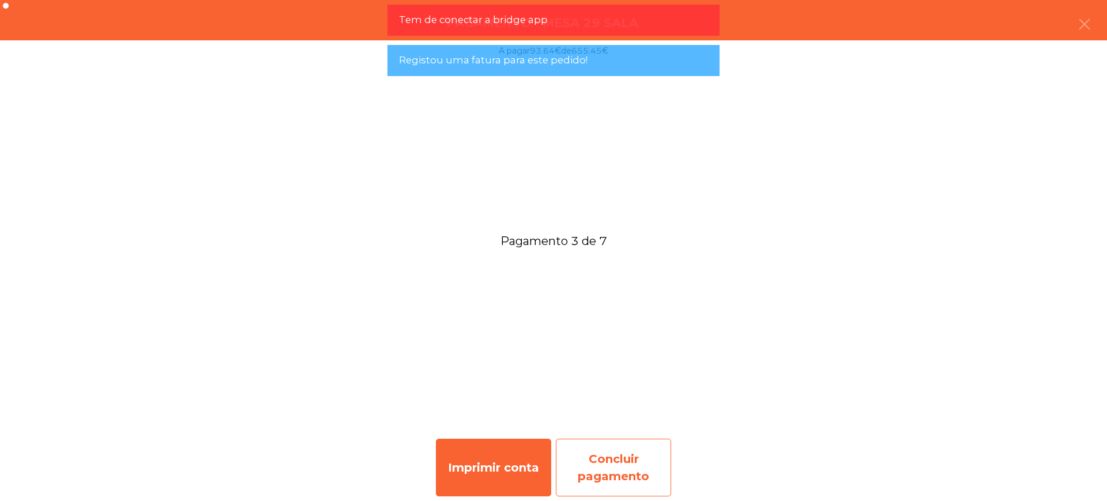
click at [600, 463] on div "Concluir pagamento" at bounding box center [613, 468] width 115 height 58
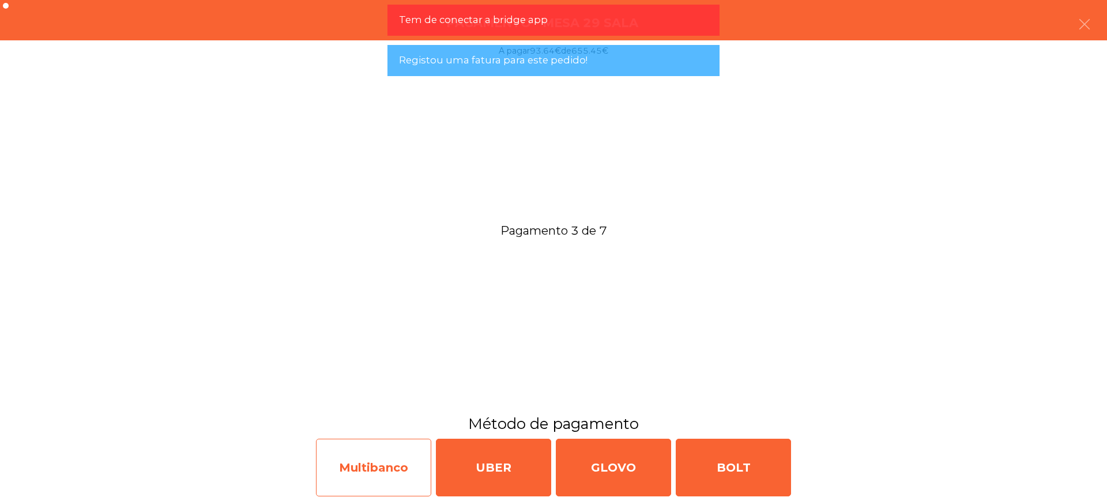
click at [390, 462] on div "Multibanco" at bounding box center [373, 468] width 115 height 58
select select "**"
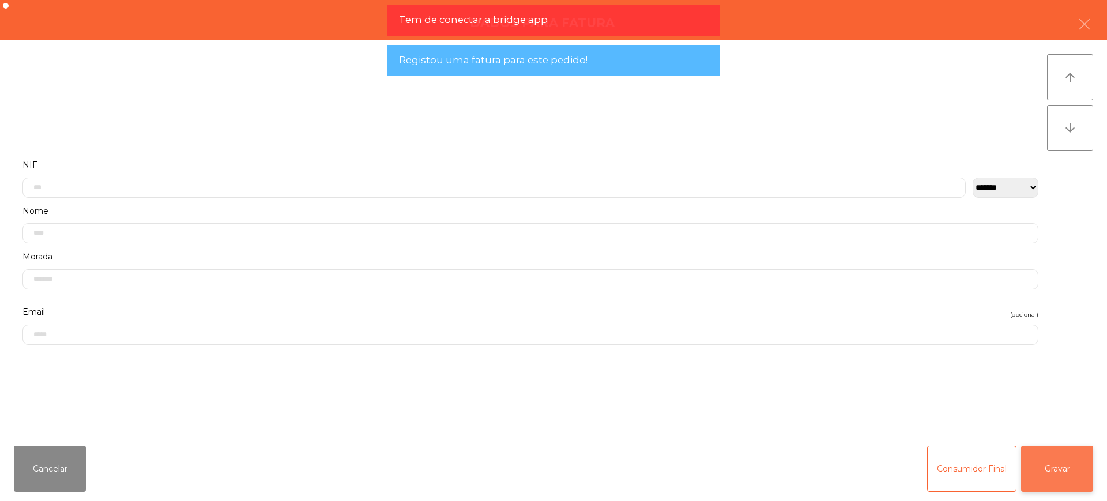
click at [1036, 462] on button "Gravar" at bounding box center [1057, 469] width 72 height 46
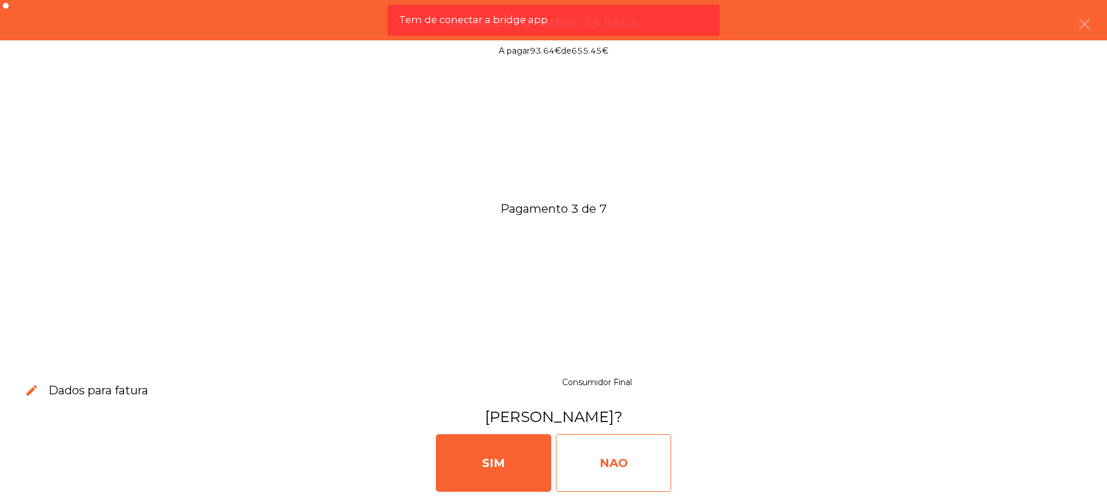
click at [654, 456] on div "NAO" at bounding box center [613, 463] width 115 height 58
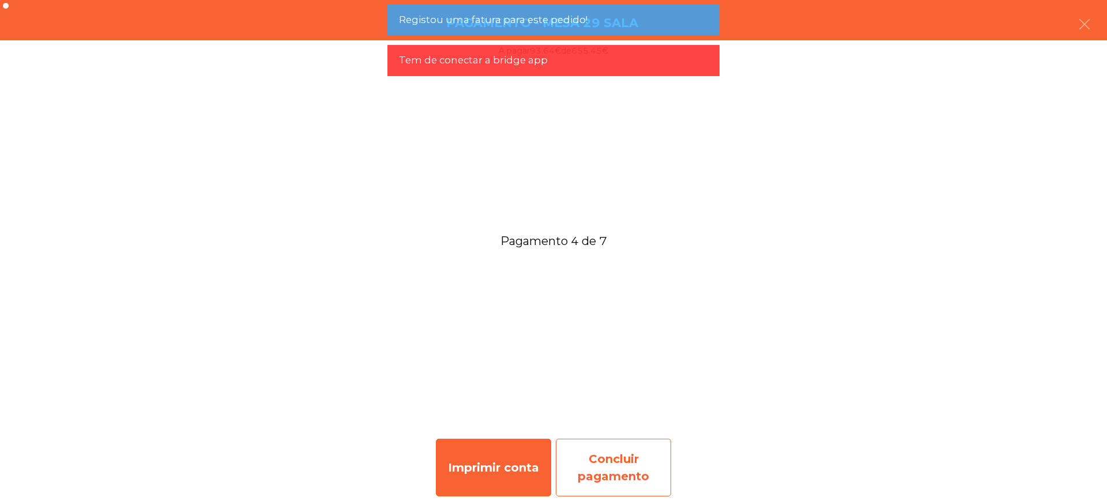
click at [605, 478] on div "Concluir pagamento" at bounding box center [613, 468] width 115 height 58
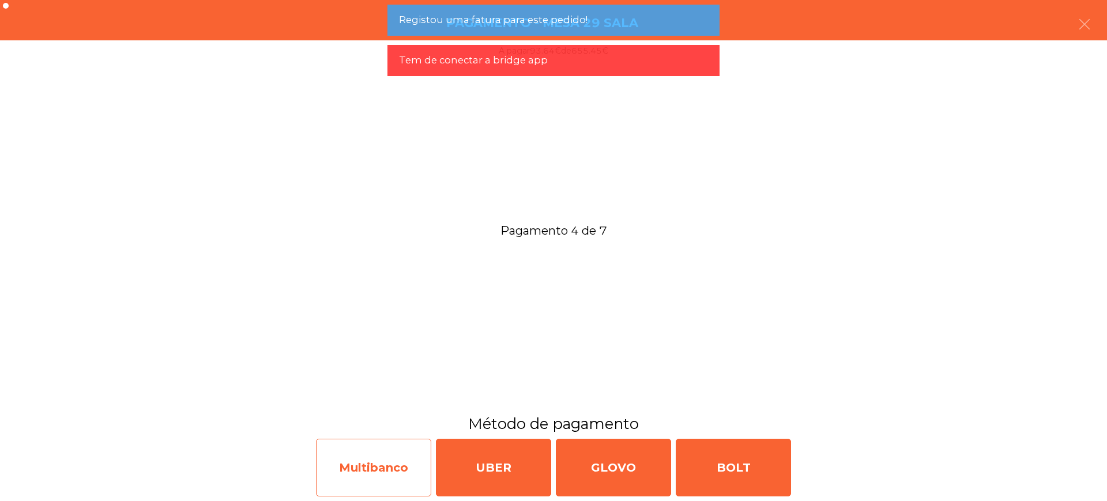
click at [361, 457] on div "Multibanco" at bounding box center [373, 468] width 115 height 58
select select "**"
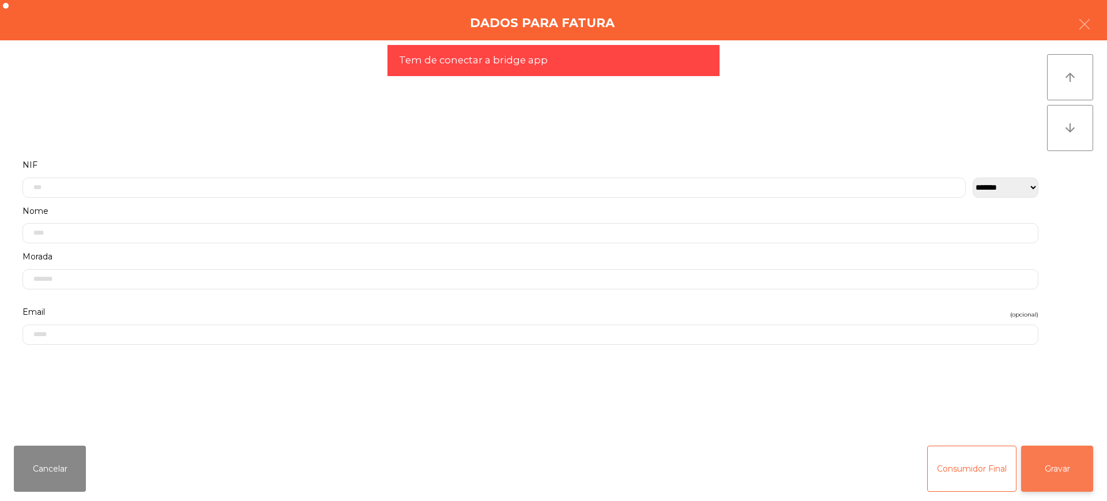
drag, startPoint x: 1053, startPoint y: 462, endPoint x: 1061, endPoint y: 458, distance: 8.8
click at [1053, 461] on button "Gravar" at bounding box center [1057, 469] width 72 height 46
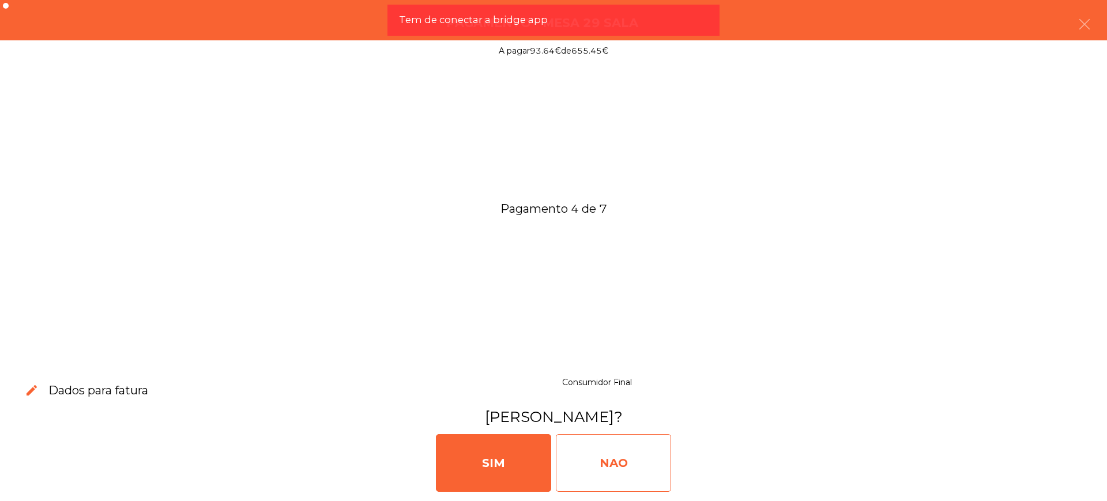
click at [621, 458] on div "NAO" at bounding box center [613, 463] width 115 height 58
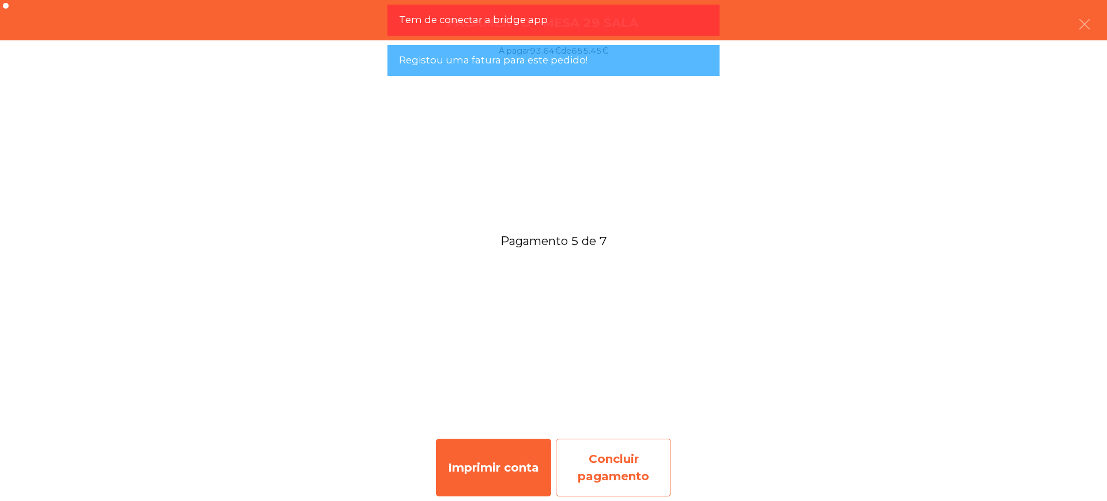
click at [593, 465] on div "Concluir pagamento" at bounding box center [613, 468] width 115 height 58
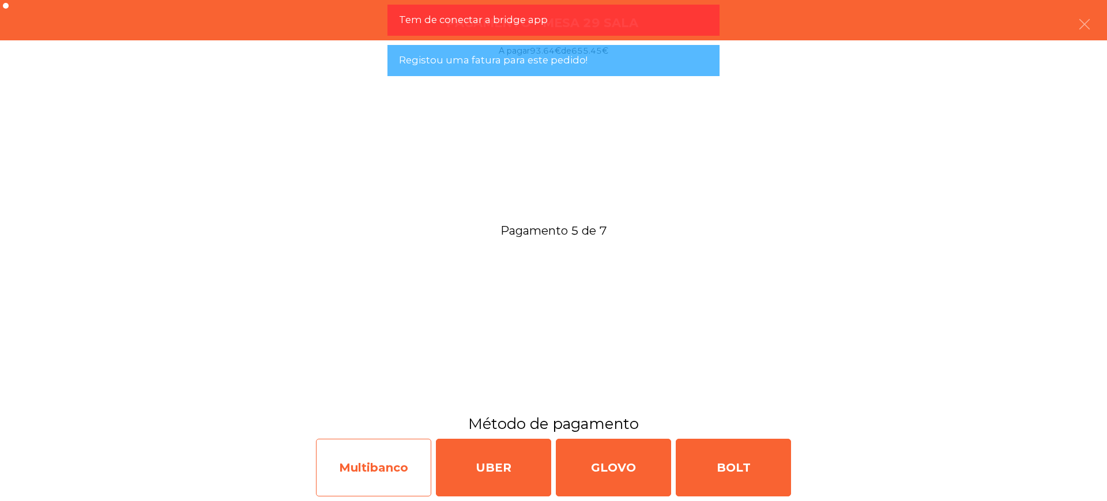
click at [392, 469] on div "Multibanco" at bounding box center [373, 468] width 115 height 58
select select "**"
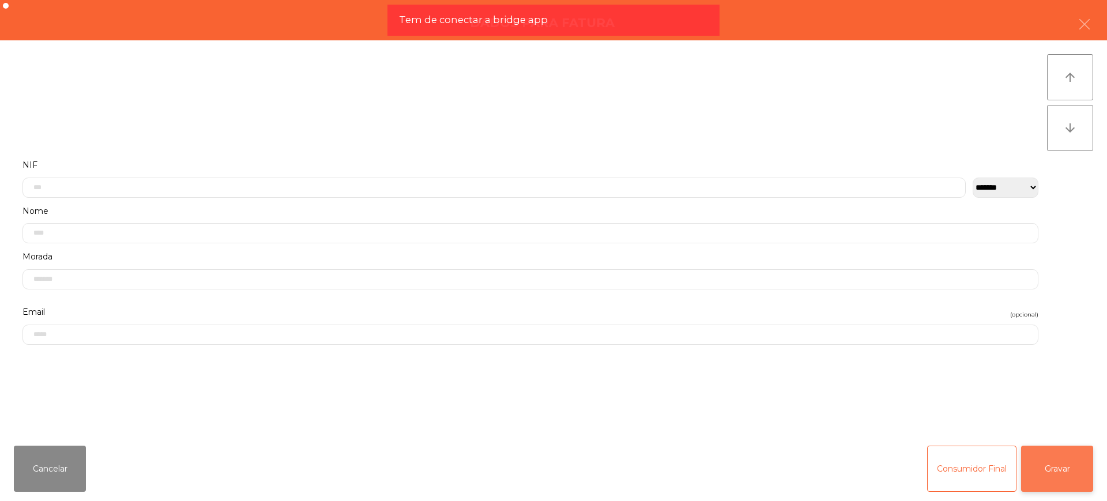
click at [1035, 463] on button "Gravar" at bounding box center [1057, 469] width 72 height 46
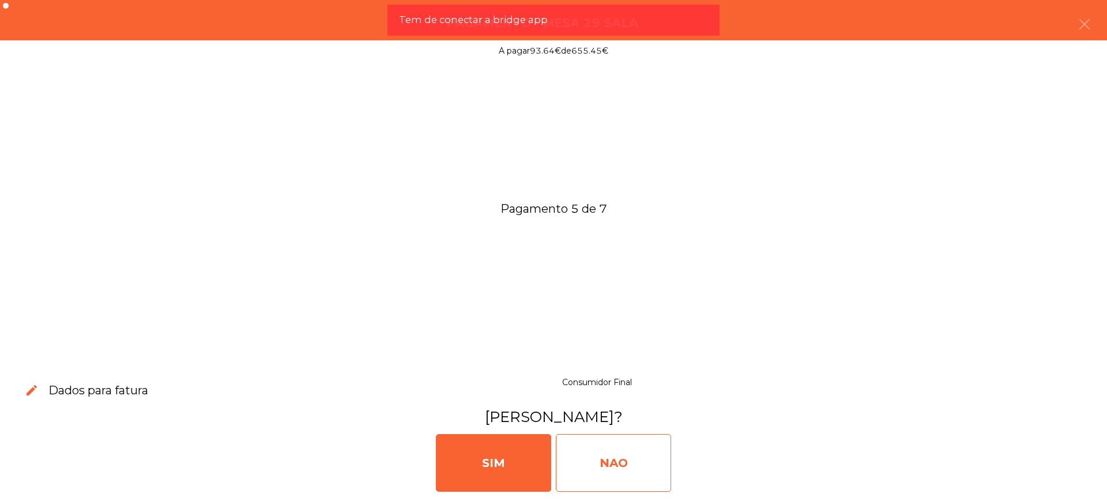
click at [617, 461] on div "NAO" at bounding box center [613, 463] width 115 height 58
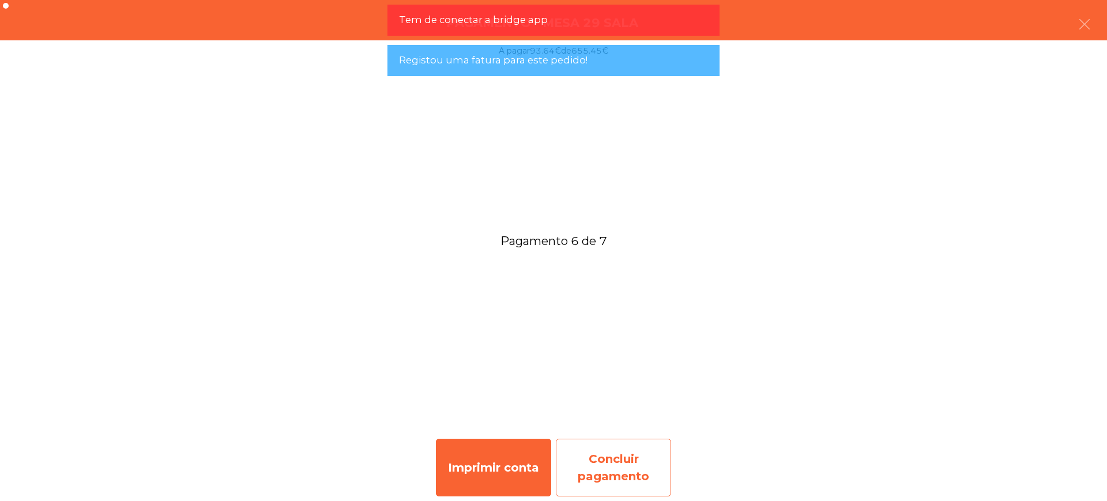
click at [605, 455] on div "Concluir pagamento" at bounding box center [613, 468] width 115 height 58
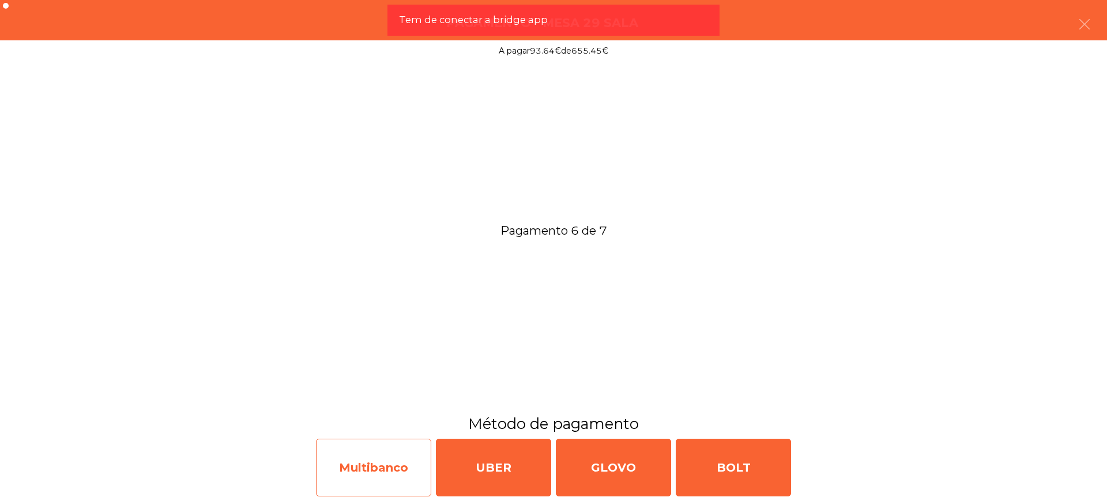
click at [379, 454] on div "Multibanco" at bounding box center [373, 468] width 115 height 58
select select "**"
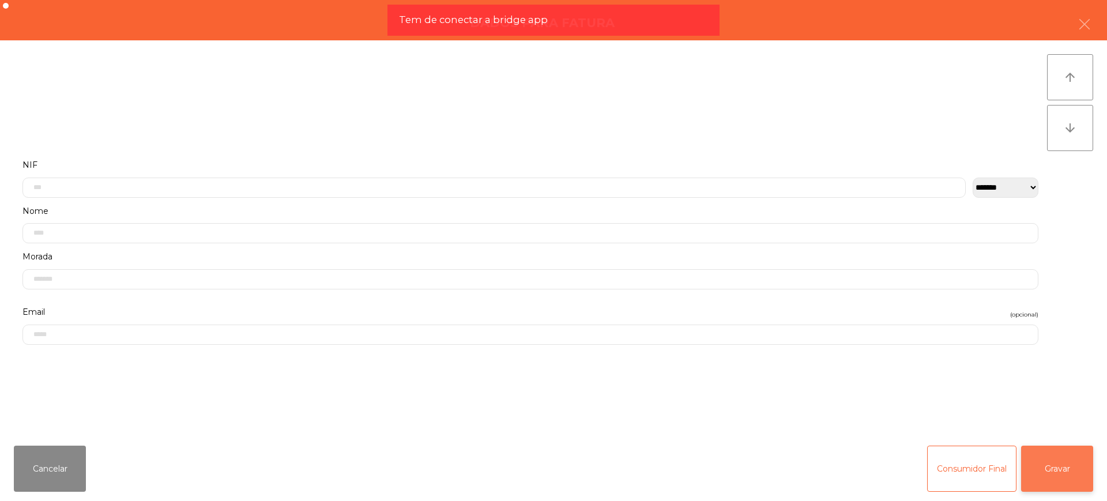
click at [1057, 469] on button "Gravar" at bounding box center [1057, 469] width 72 height 46
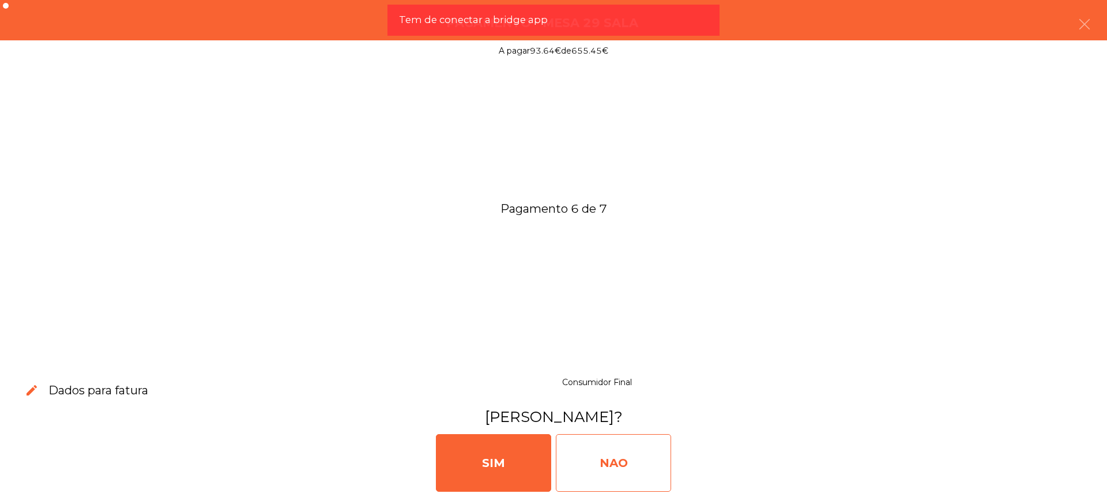
click at [613, 452] on div "NAO" at bounding box center [613, 463] width 115 height 58
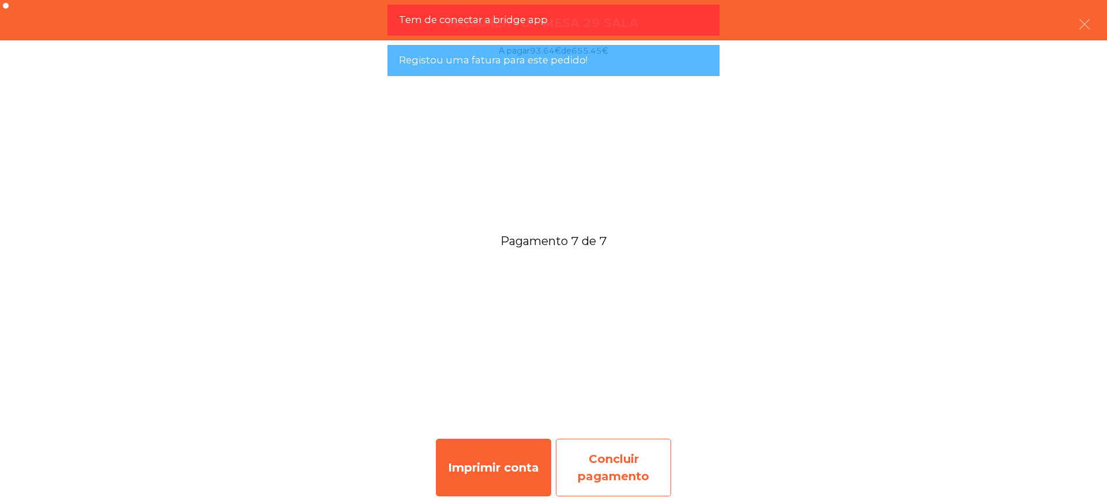
click at [593, 474] on div "Concluir pagamento" at bounding box center [613, 468] width 115 height 58
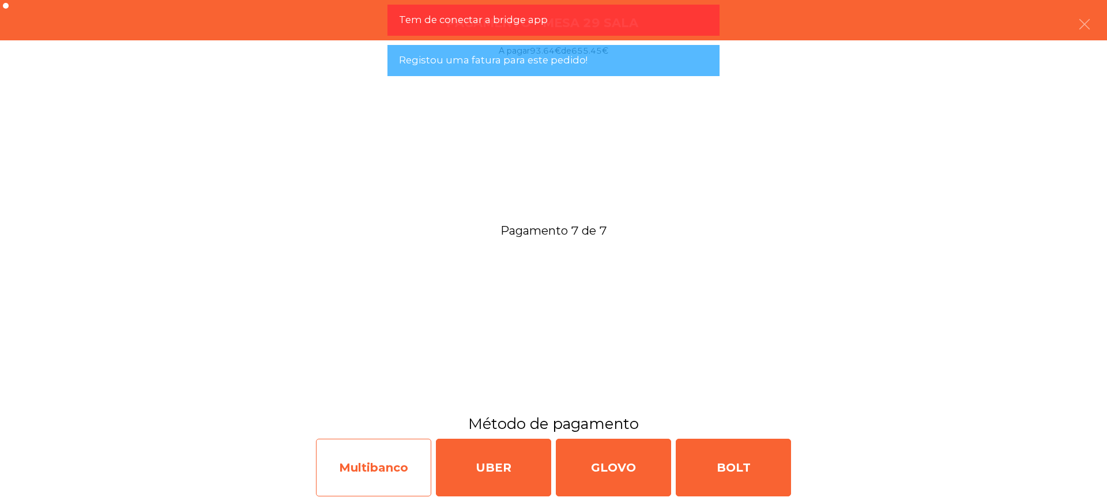
click at [374, 463] on div "Multibanco" at bounding box center [373, 468] width 115 height 58
select select "**"
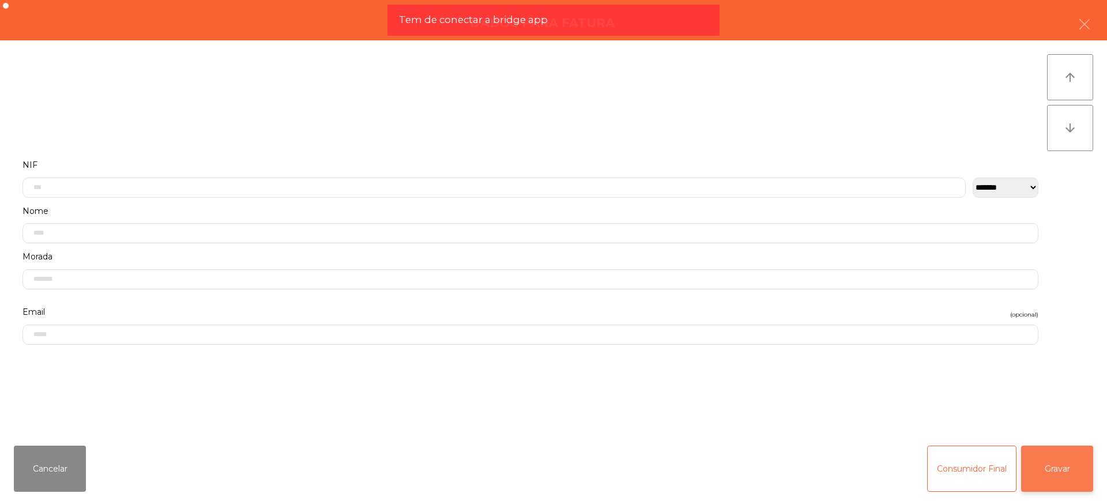
click at [1064, 465] on button "Gravar" at bounding box center [1057, 469] width 72 height 46
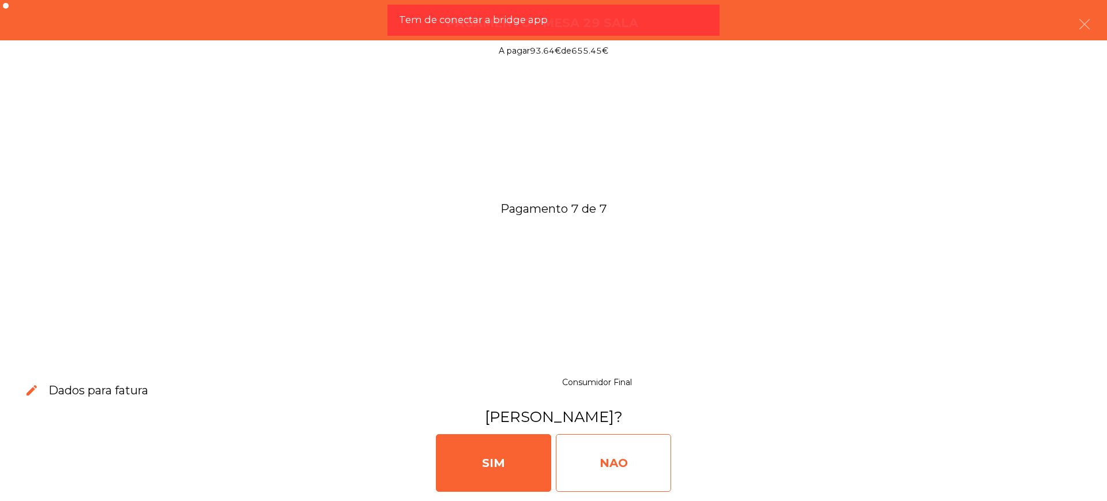
click at [607, 446] on div "NAO" at bounding box center [613, 463] width 115 height 58
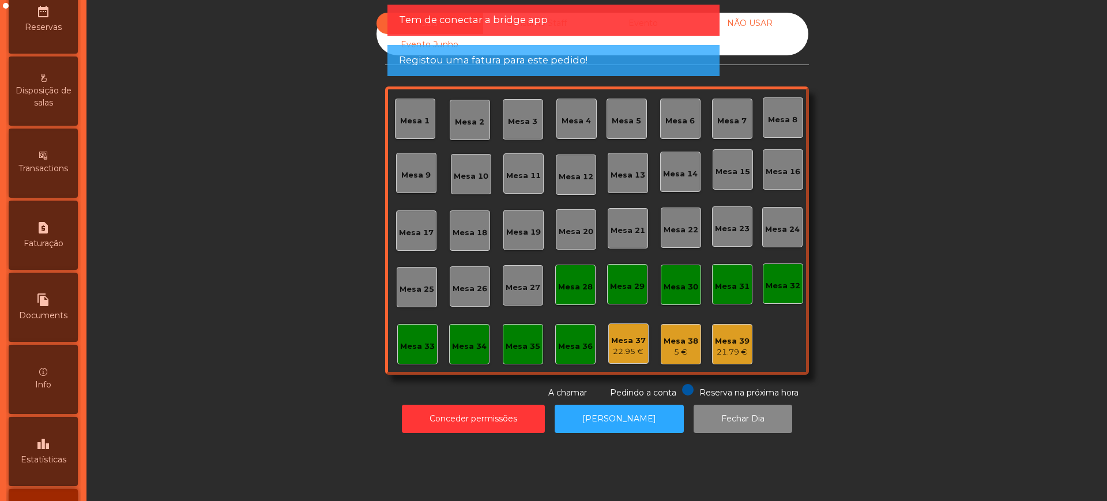
scroll to position [488, 0]
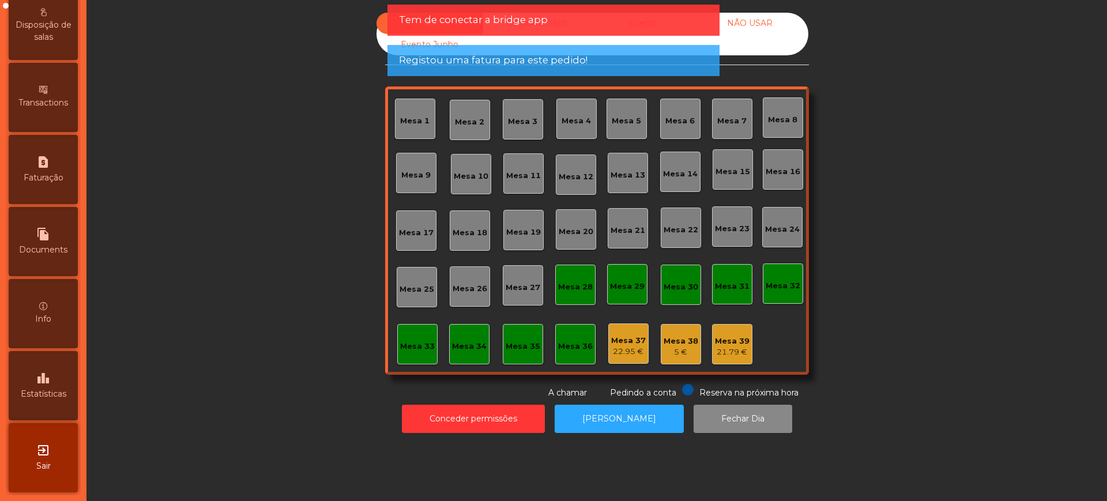
click at [46, 387] on div "leaderboard Estatísticas" at bounding box center [43, 385] width 69 height 69
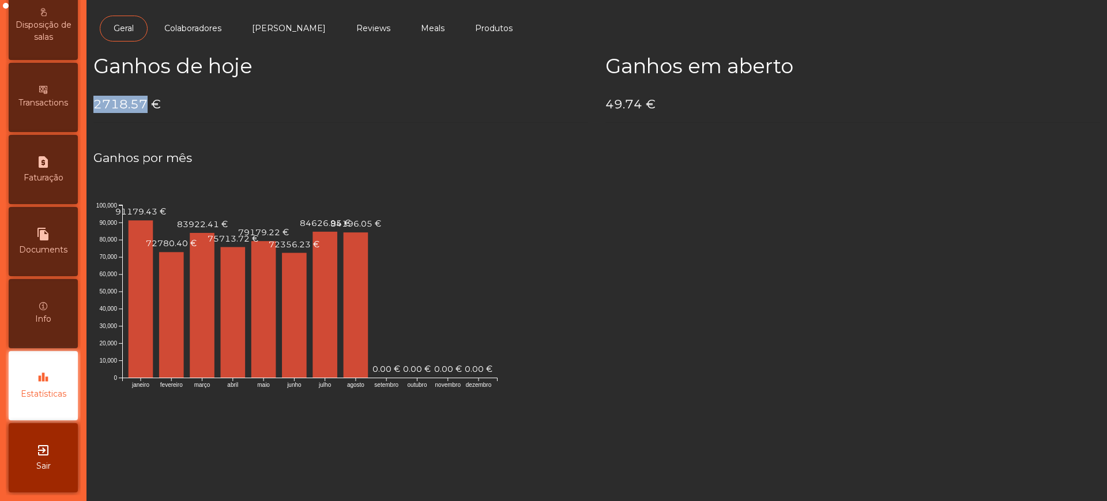
drag, startPoint x: 95, startPoint y: 104, endPoint x: 144, endPoint y: 105, distance: 49.0
click at [144, 105] on h4 "2718.57 €" at bounding box center [340, 104] width 495 height 17
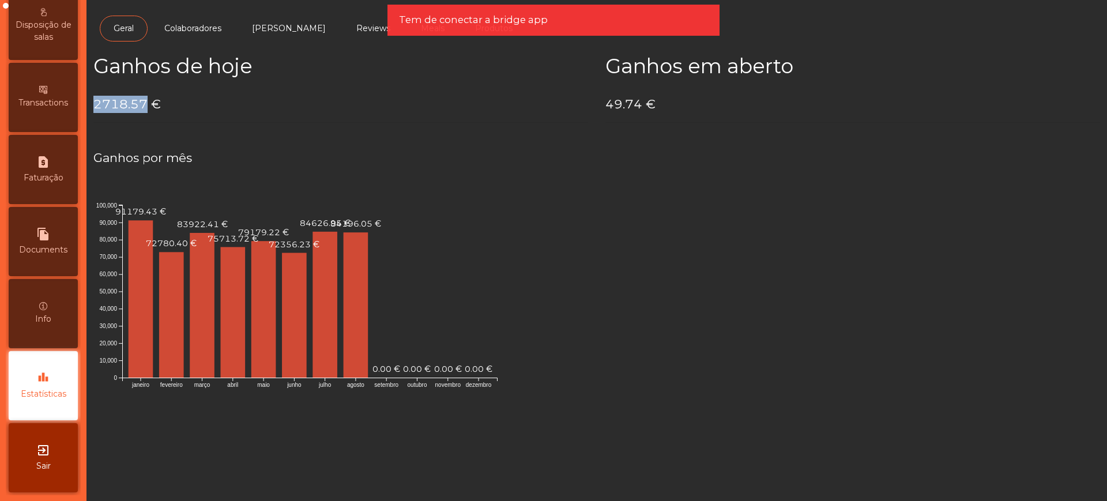
copy h4 "2718.57"
